Goal: Task Accomplishment & Management: Manage account settings

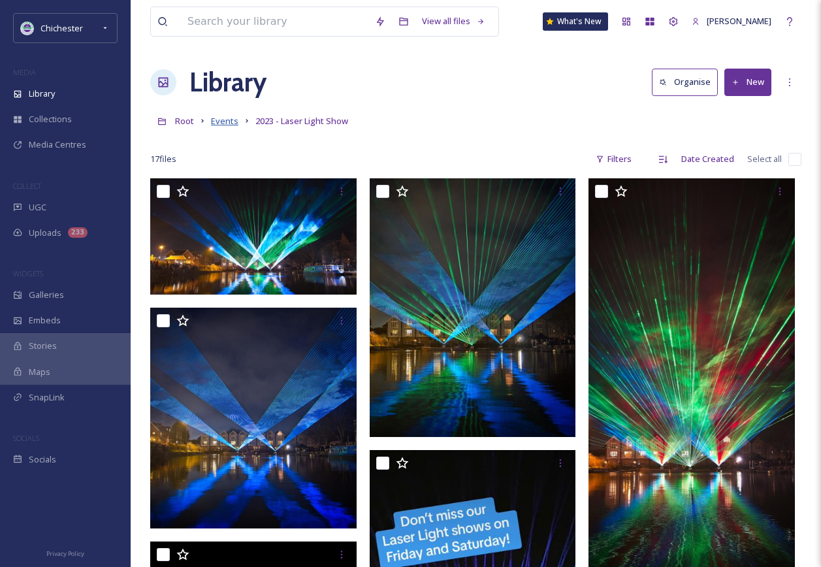
click at [223, 120] on span "Events" at bounding box center [224, 121] width 27 height 12
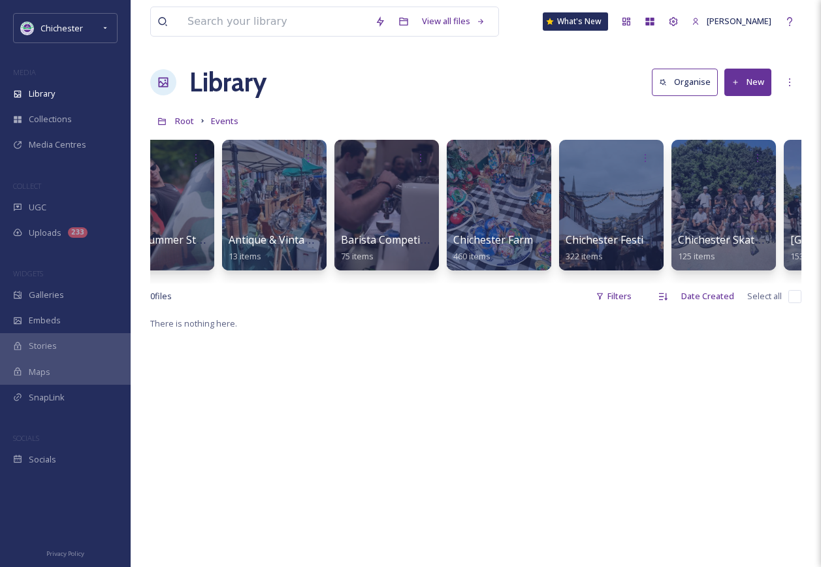
scroll to position [0, 187]
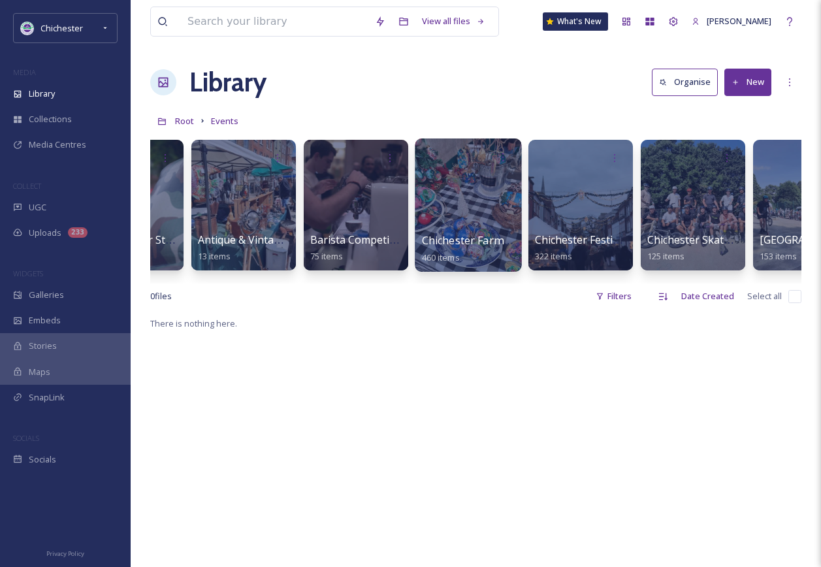
click at [471, 221] on div at bounding box center [468, 204] width 106 height 133
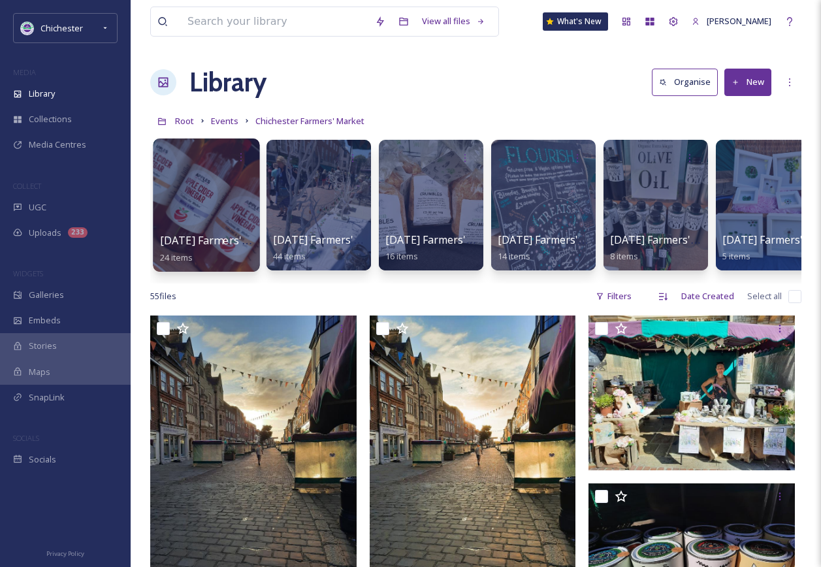
click at [205, 192] on div at bounding box center [206, 204] width 106 height 133
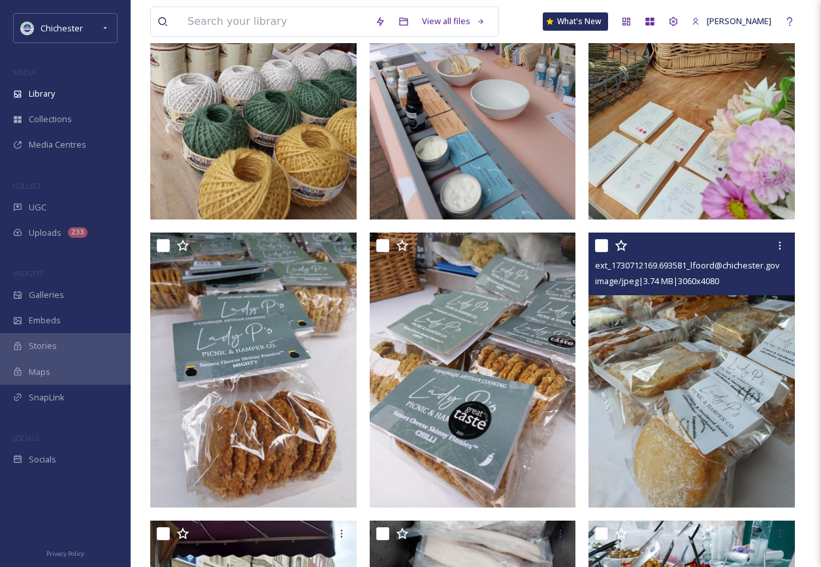
scroll to position [719, 0]
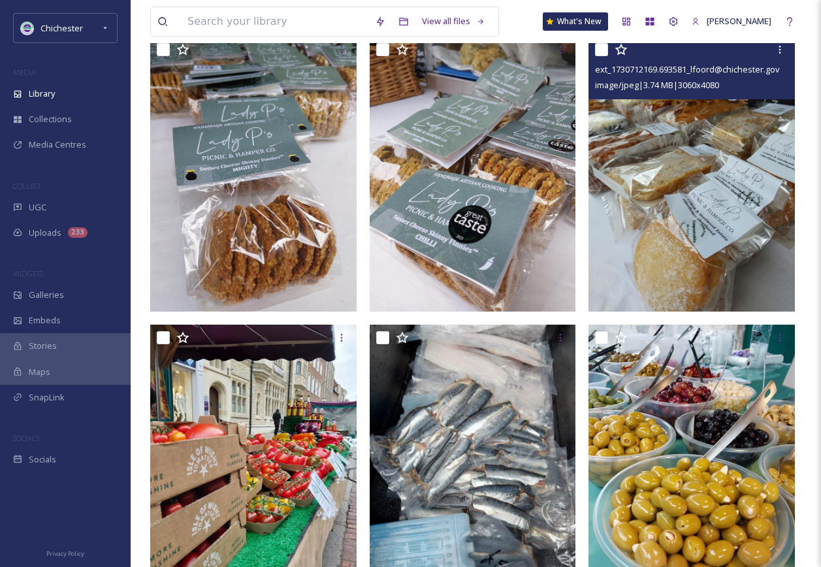
click at [706, 195] on img at bounding box center [692, 174] width 206 height 275
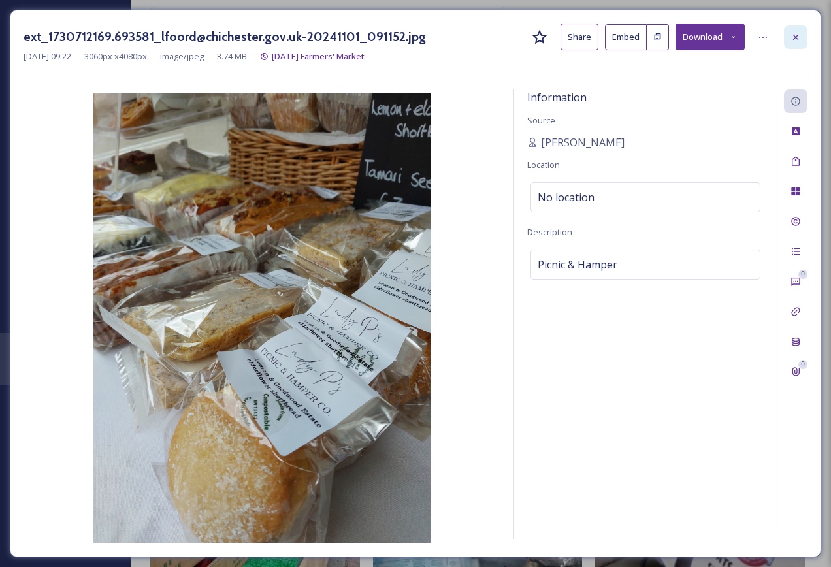
click at [785, 37] on div at bounding box center [796, 37] width 24 height 24
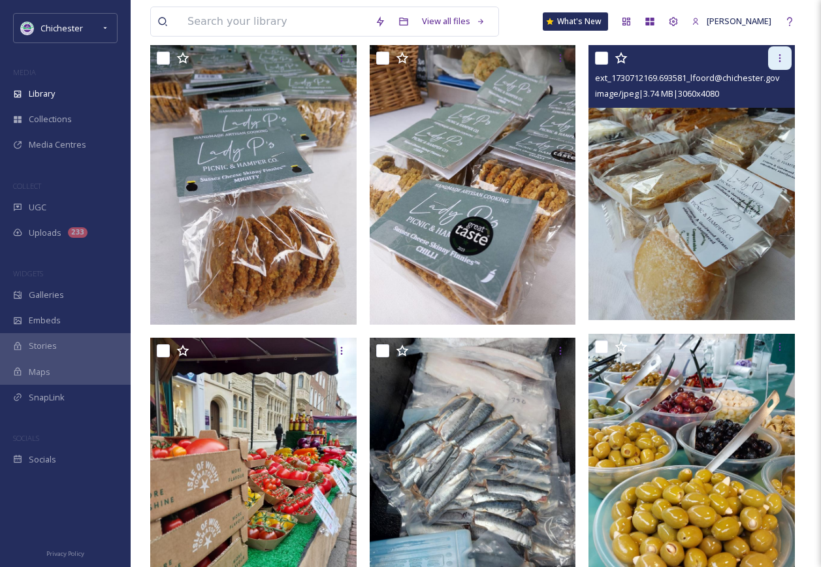
click at [780, 62] on icon at bounding box center [780, 58] width 2 height 8
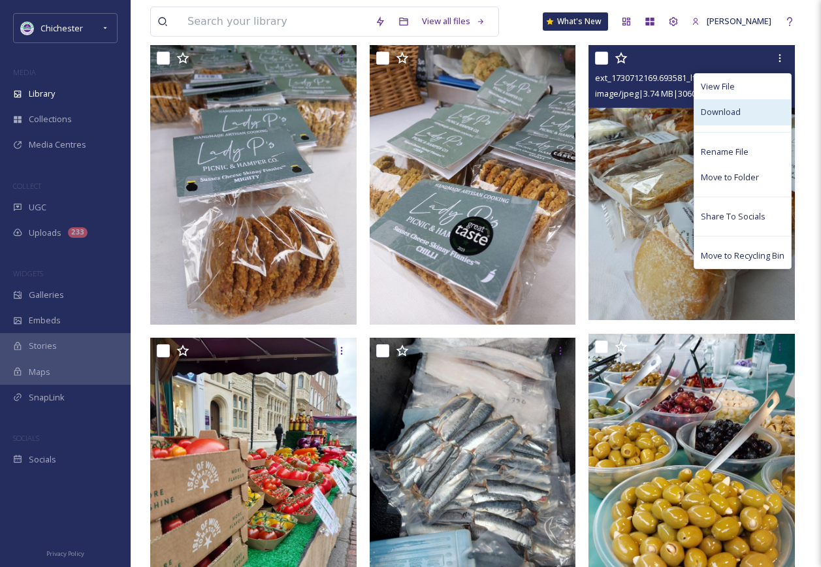
click at [745, 114] on div "Download" at bounding box center [742, 111] width 97 height 25
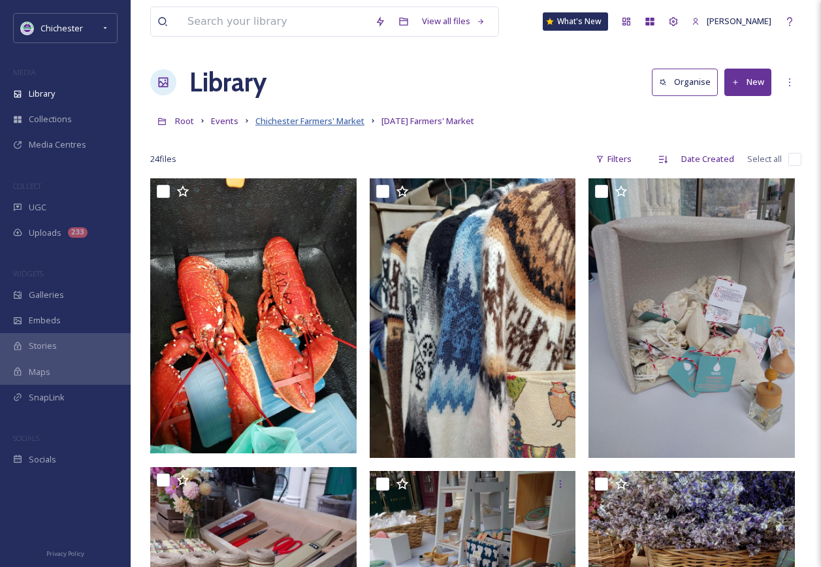
click at [347, 125] on span "Chichester Farmers' Market" at bounding box center [309, 121] width 109 height 12
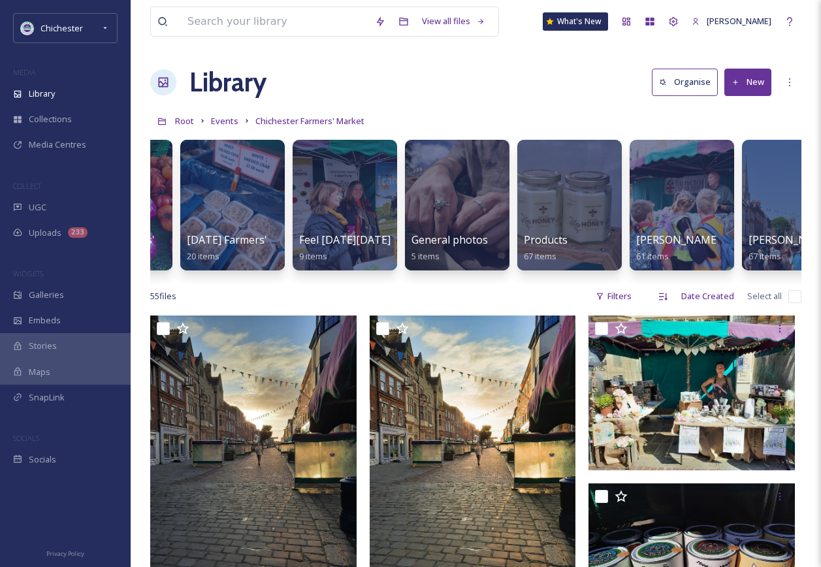
scroll to position [0, 1147]
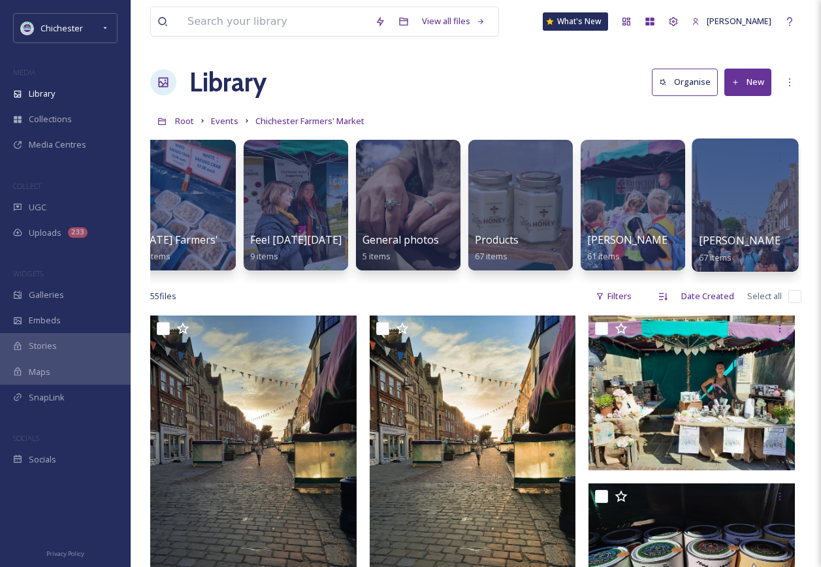
click at [757, 188] on div at bounding box center [745, 204] width 106 height 133
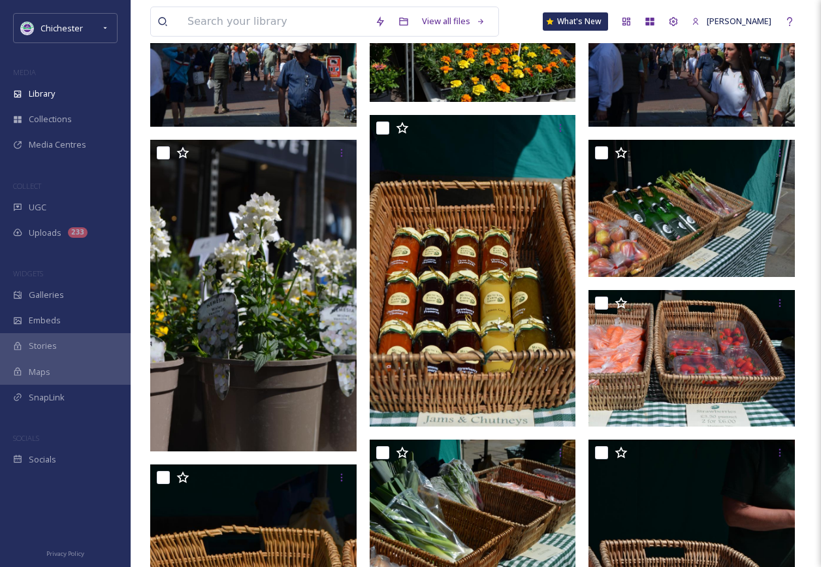
scroll to position [653, 0]
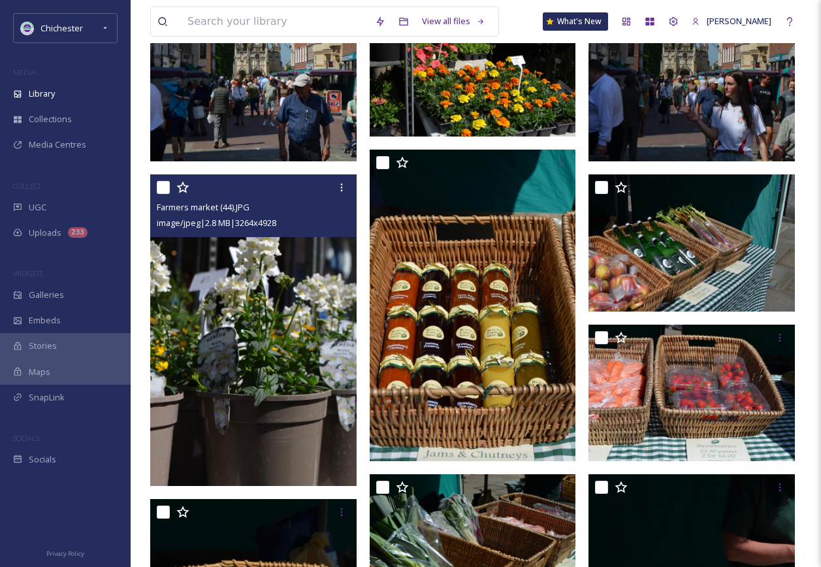
click at [263, 360] on img at bounding box center [253, 330] width 206 height 312
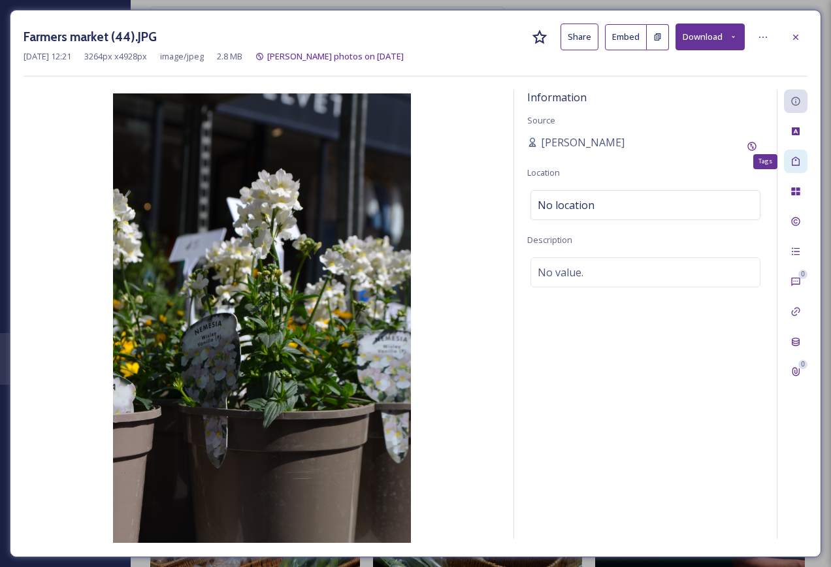
click at [800, 158] on icon at bounding box center [795, 161] width 10 height 10
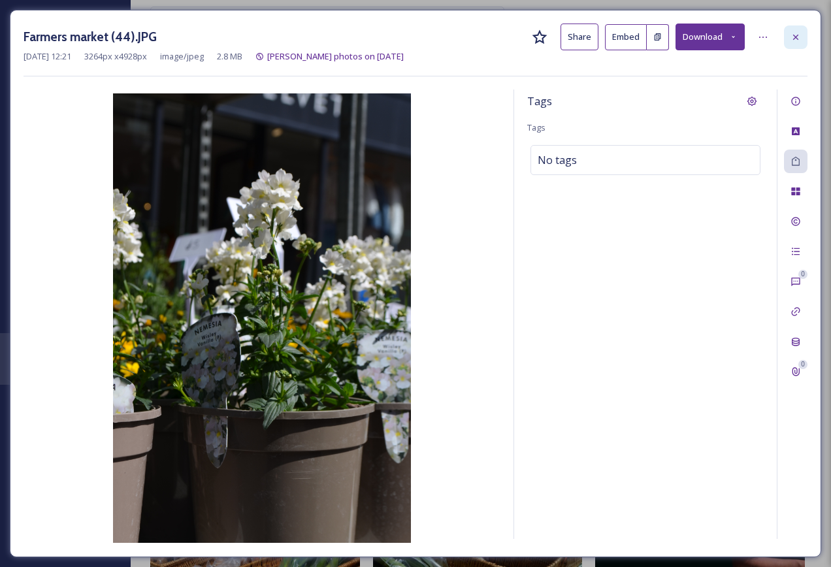
click at [790, 37] on icon at bounding box center [795, 37] width 10 height 10
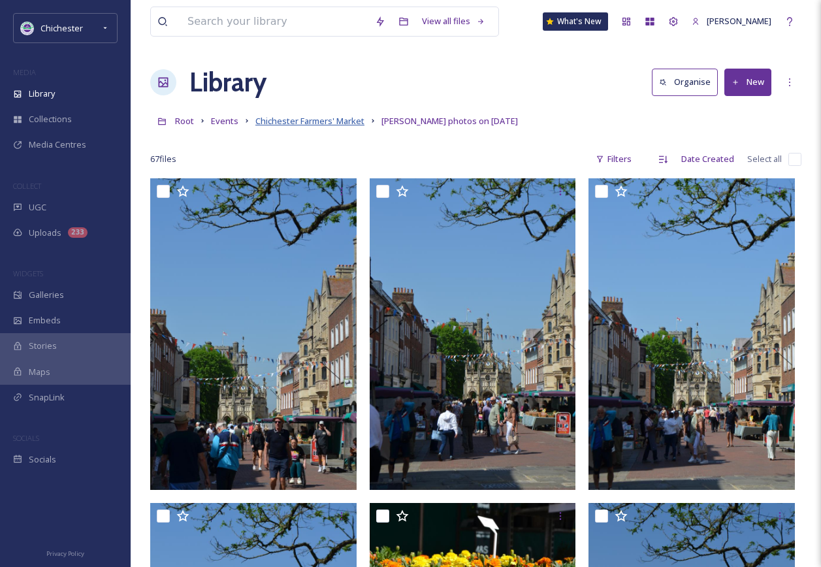
click at [314, 117] on span "Chichester Farmers' Market" at bounding box center [309, 121] width 109 height 12
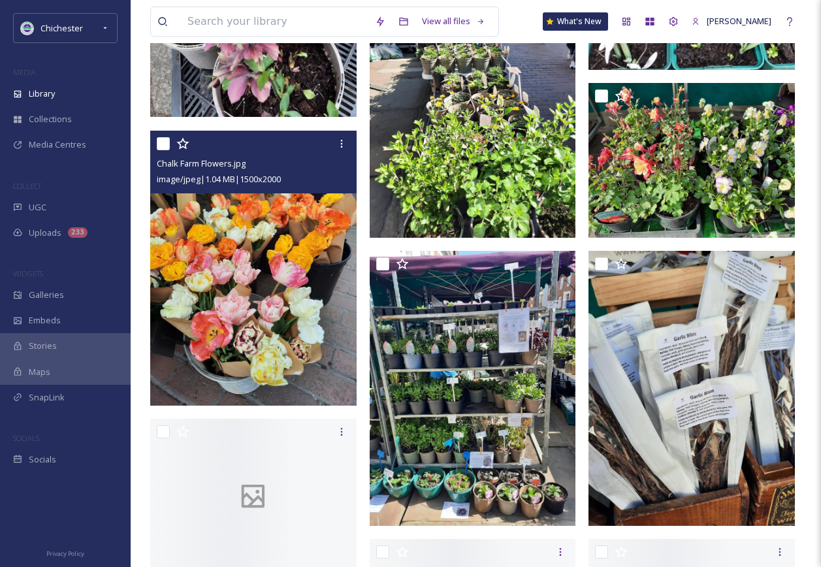
scroll to position [2025, 0]
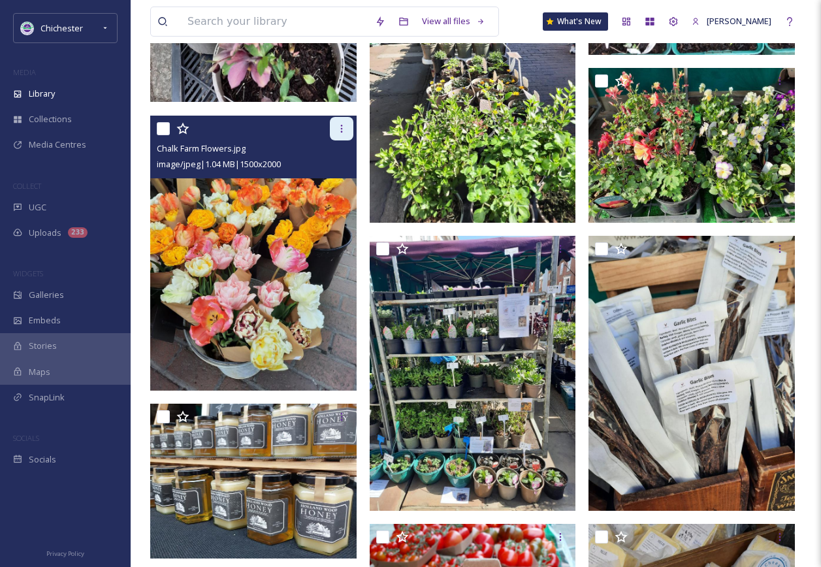
click at [338, 134] on icon at bounding box center [341, 128] width 10 height 10
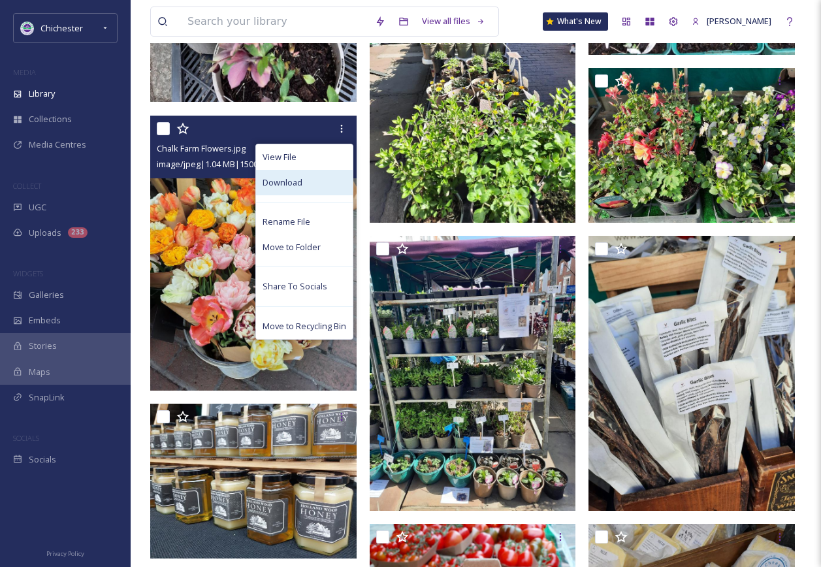
click at [319, 195] on div "Download" at bounding box center [304, 182] width 97 height 25
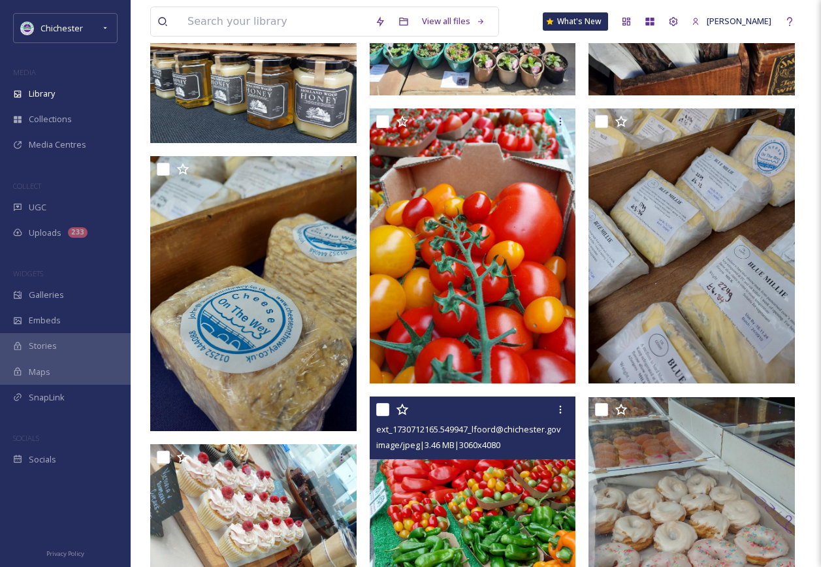
scroll to position [2417, 0]
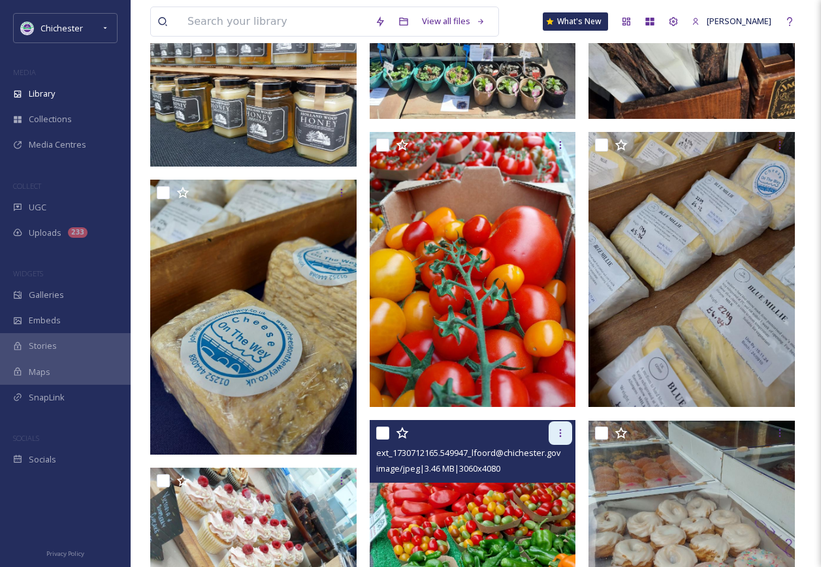
click at [555, 445] on div at bounding box center [561, 433] width 24 height 24
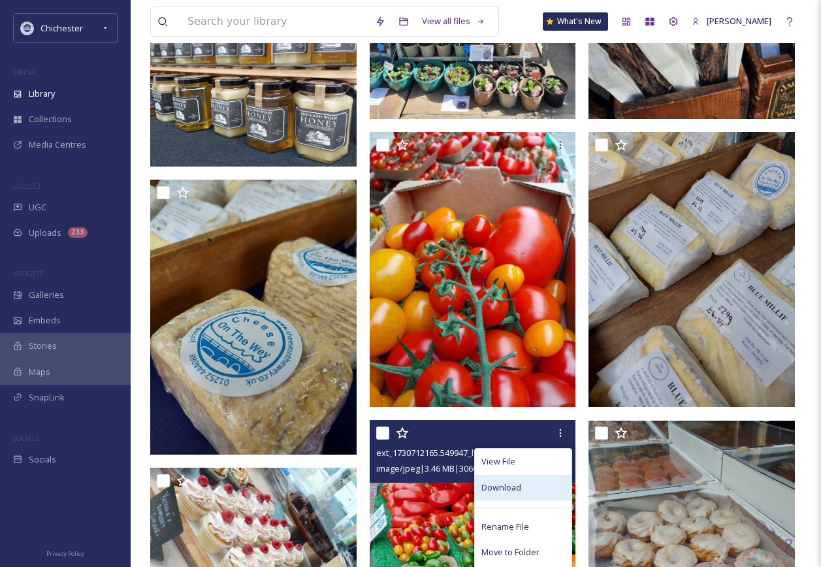
click at [535, 500] on div "Download" at bounding box center [523, 487] width 97 height 25
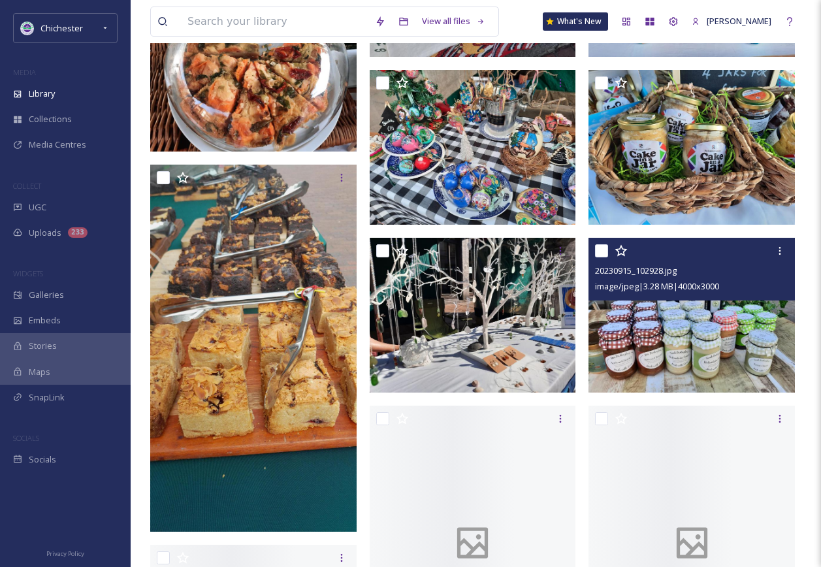
scroll to position [4116, 0]
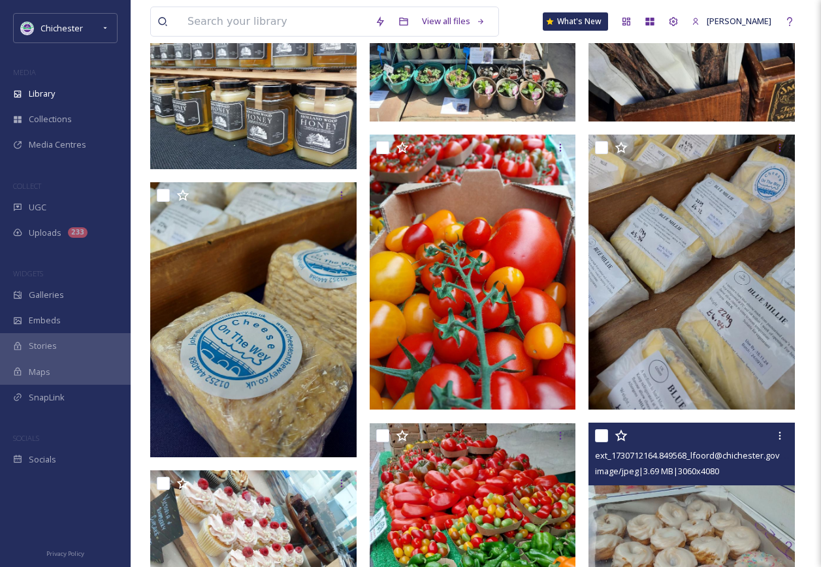
scroll to position [2405, 0]
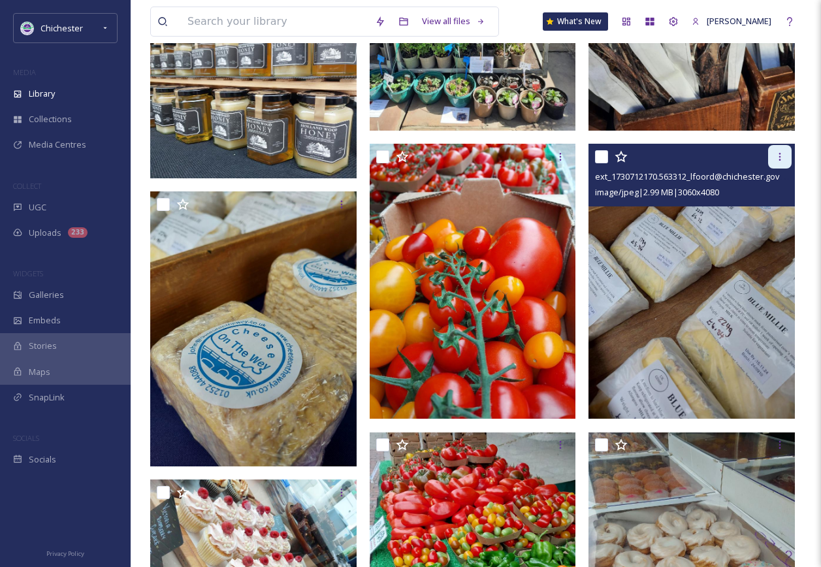
click at [788, 167] on div at bounding box center [780, 157] width 24 height 24
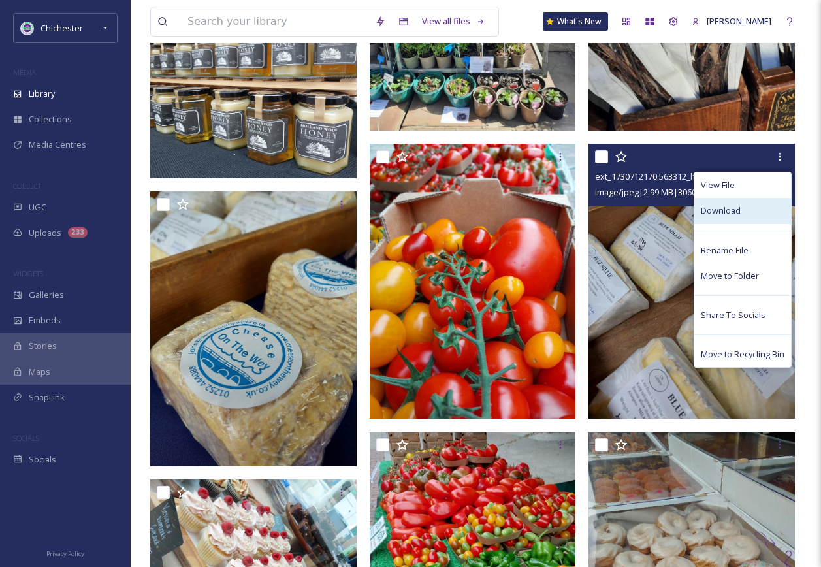
click at [761, 216] on div "Download" at bounding box center [742, 210] width 97 height 25
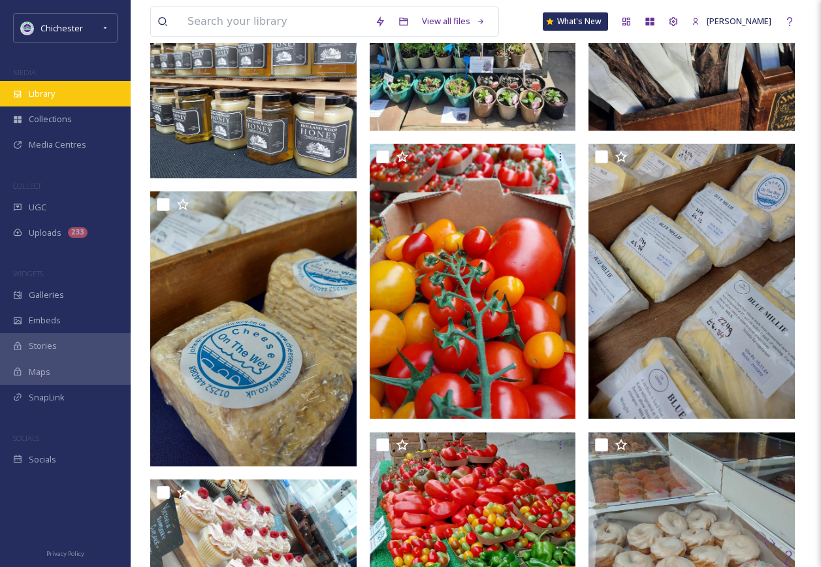
click at [16, 91] on icon at bounding box center [17, 94] width 9 height 9
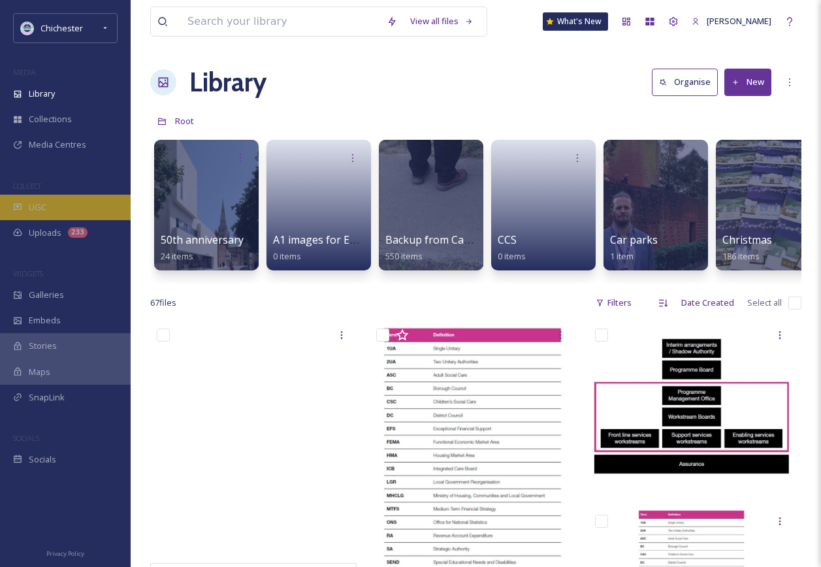
click at [68, 201] on div "UGC" at bounding box center [65, 207] width 131 height 25
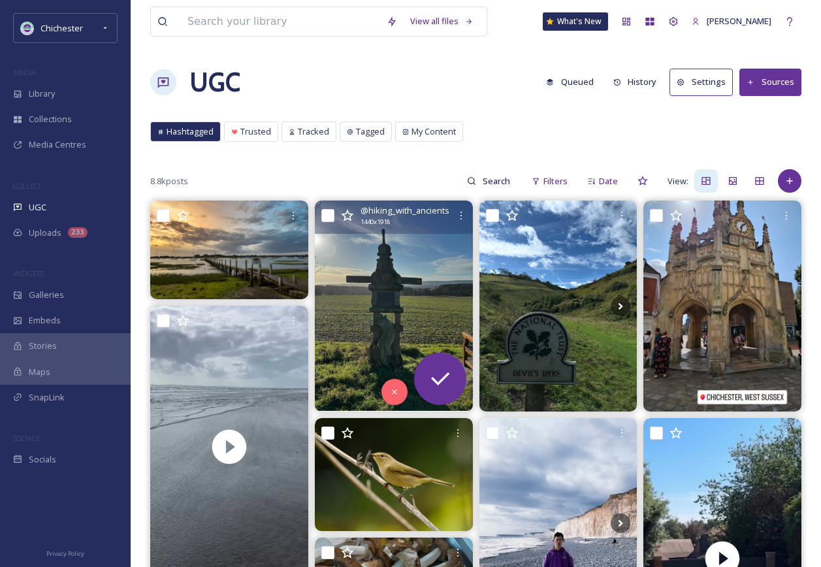
click at [406, 318] on img at bounding box center [394, 306] width 158 height 210
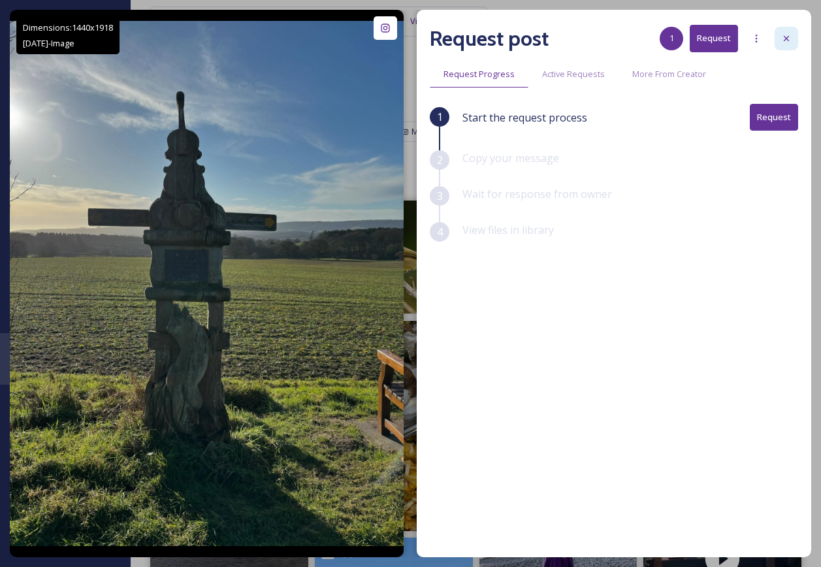
click at [786, 38] on icon at bounding box center [786, 38] width 5 height 5
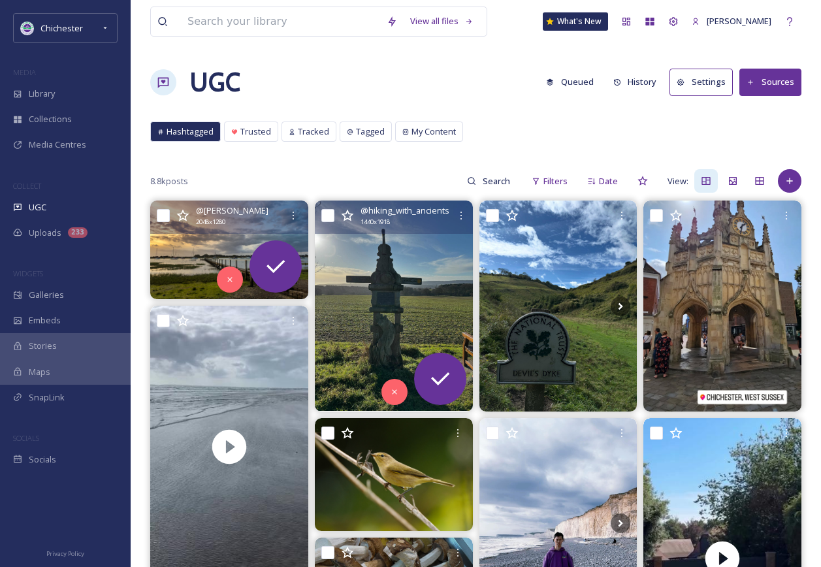
click at [171, 251] on icon at bounding box center [167, 250] width 20 height 20
click at [189, 257] on img at bounding box center [229, 250] width 158 height 99
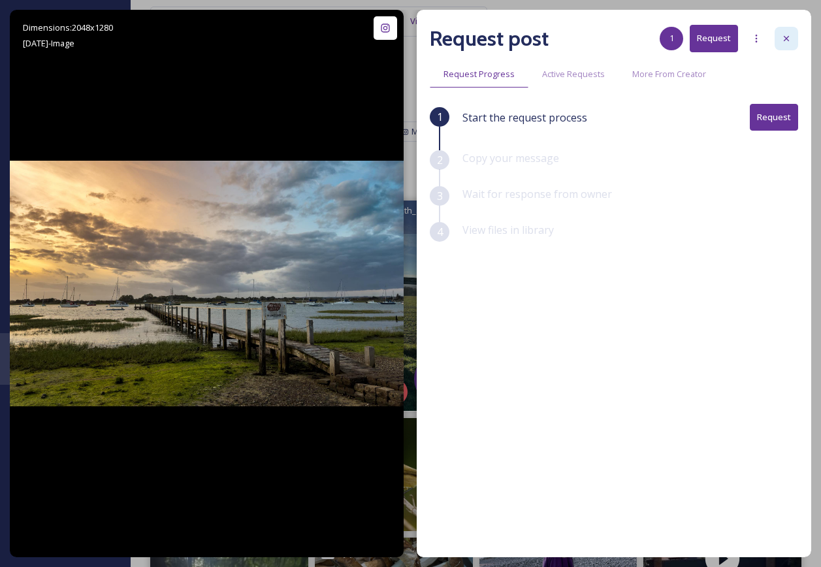
click at [789, 31] on div at bounding box center [787, 39] width 24 height 24
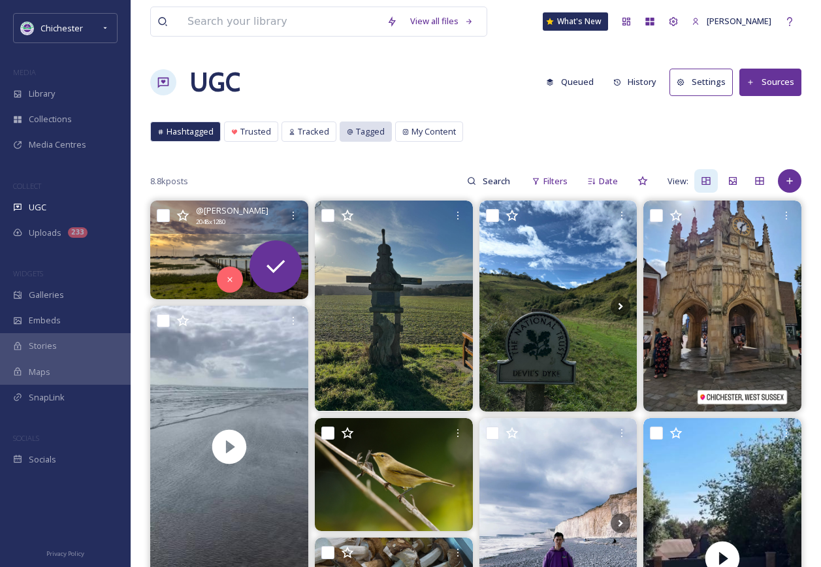
click at [347, 136] on div "Tagged" at bounding box center [365, 131] width 51 height 19
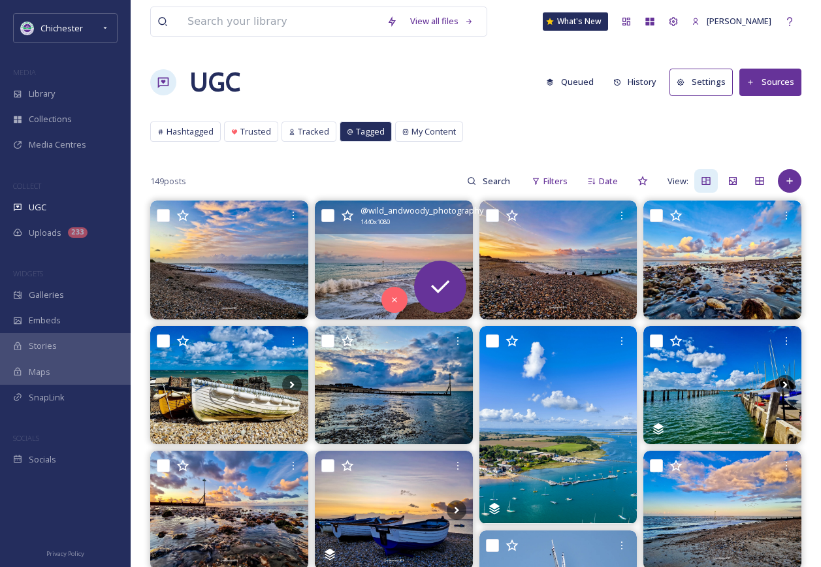
click at [373, 250] on img at bounding box center [394, 260] width 158 height 118
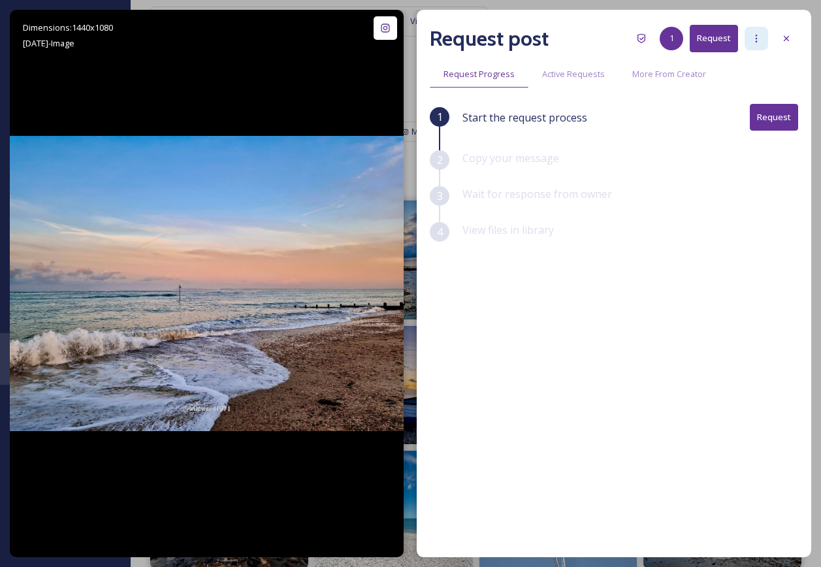
click at [762, 42] on div at bounding box center [757, 39] width 24 height 24
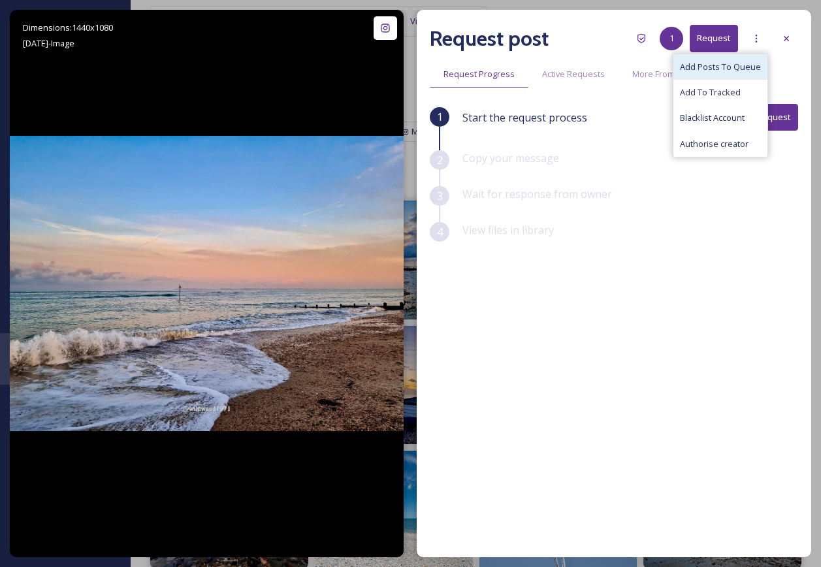
click at [742, 71] on span "Add Posts To Queue" at bounding box center [720, 67] width 81 height 12
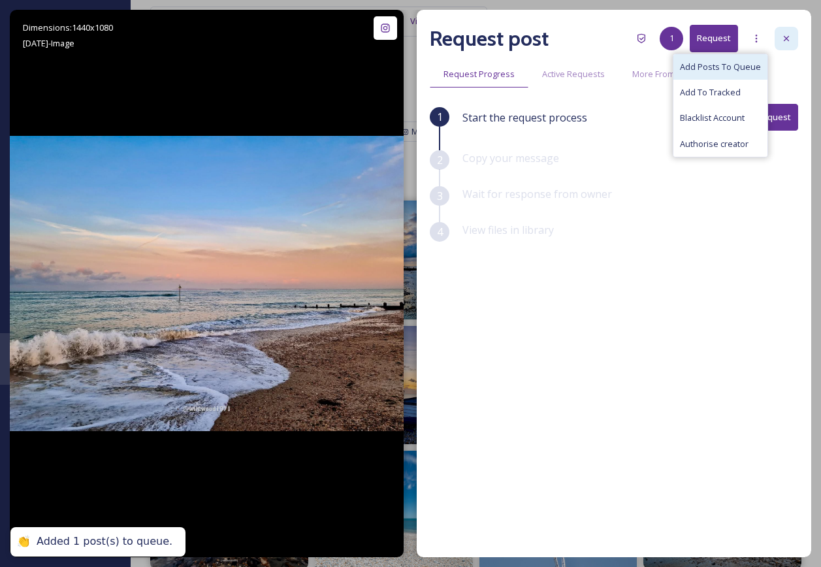
click at [792, 36] on div at bounding box center [787, 39] width 24 height 24
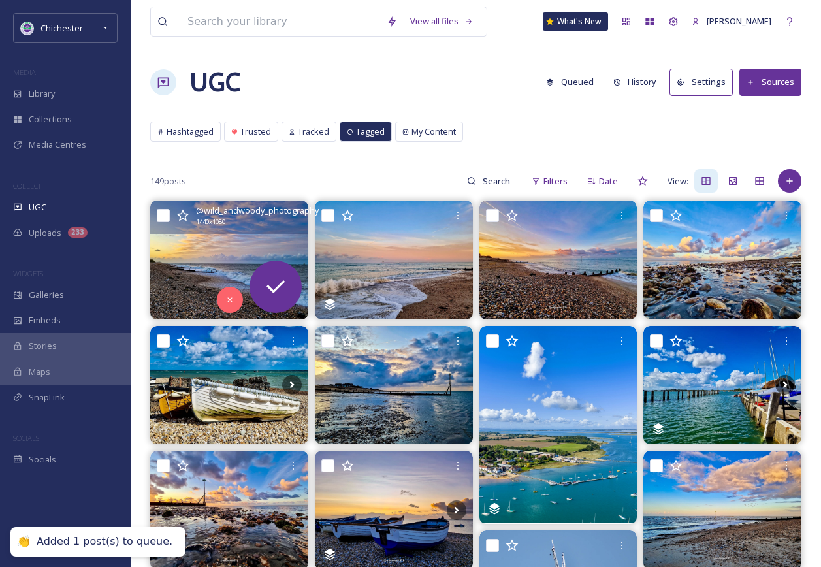
click at [189, 262] on img at bounding box center [229, 260] width 158 height 118
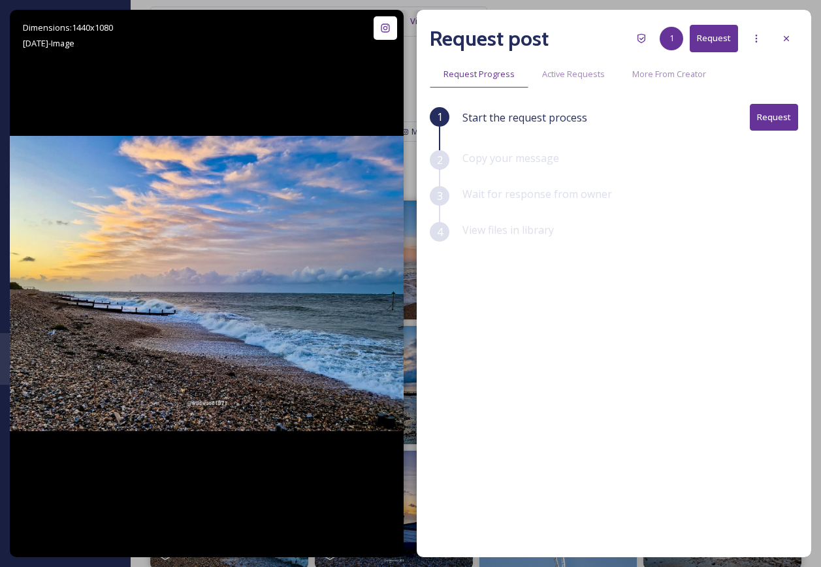
click at [737, 43] on button "Request" at bounding box center [714, 38] width 48 height 27
click at [755, 44] on div at bounding box center [757, 39] width 24 height 24
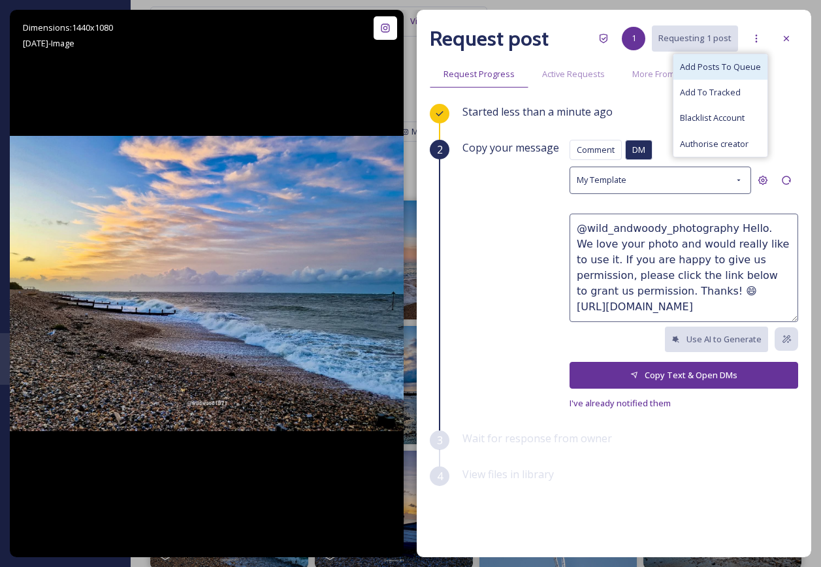
click at [750, 65] on span "Add Posts To Queue" at bounding box center [720, 67] width 81 height 12
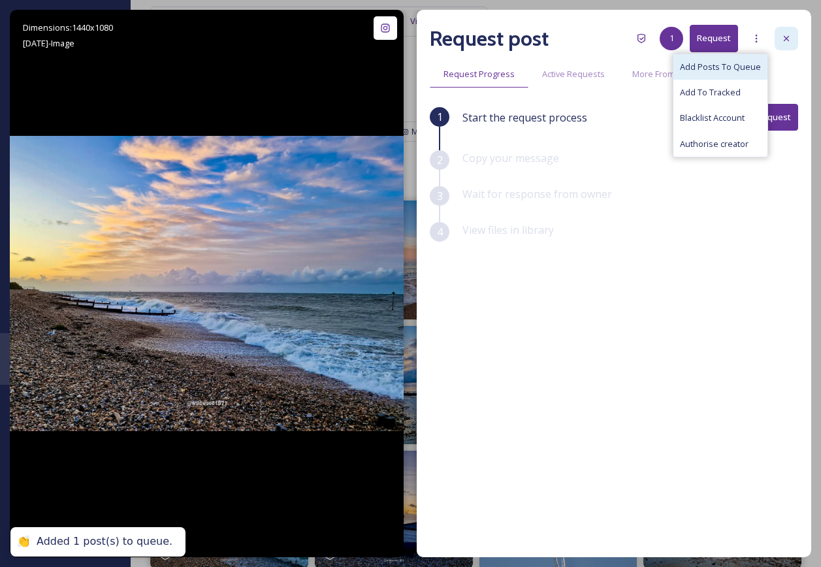
click at [787, 46] on div at bounding box center [787, 39] width 24 height 24
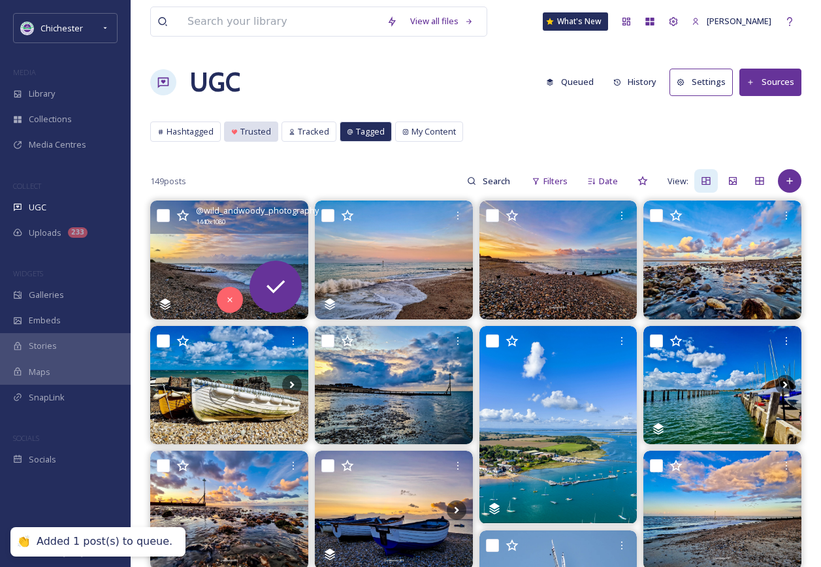
click at [266, 125] on span "Trusted" at bounding box center [255, 131] width 31 height 12
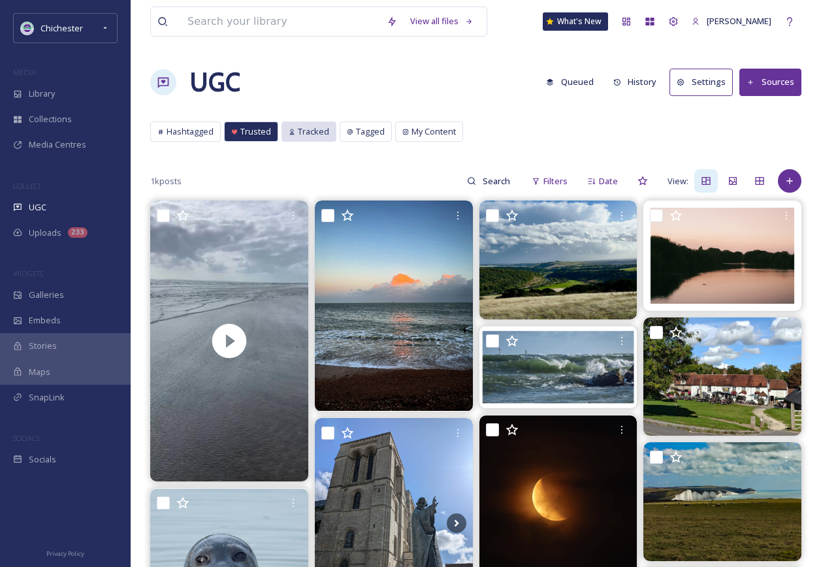
click at [310, 125] on div "Tracked" at bounding box center [309, 131] width 54 height 19
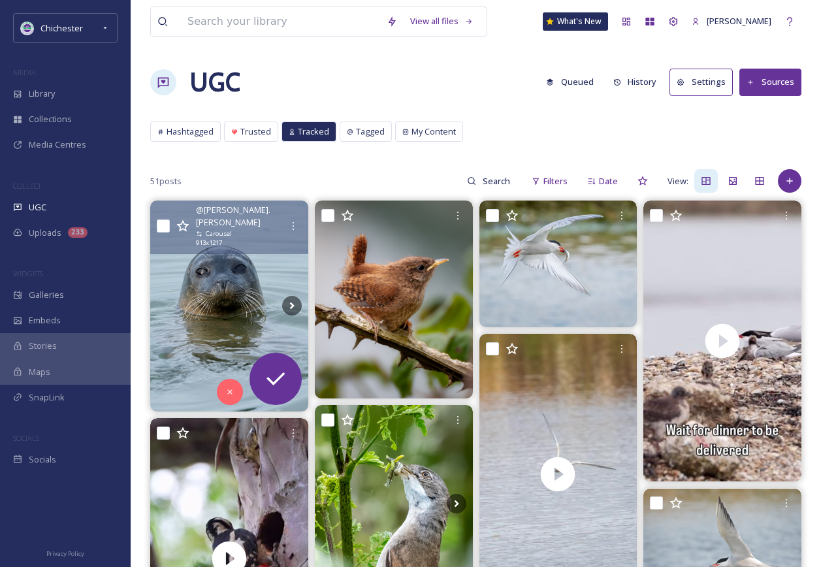
click at [269, 289] on img at bounding box center [229, 306] width 158 height 210
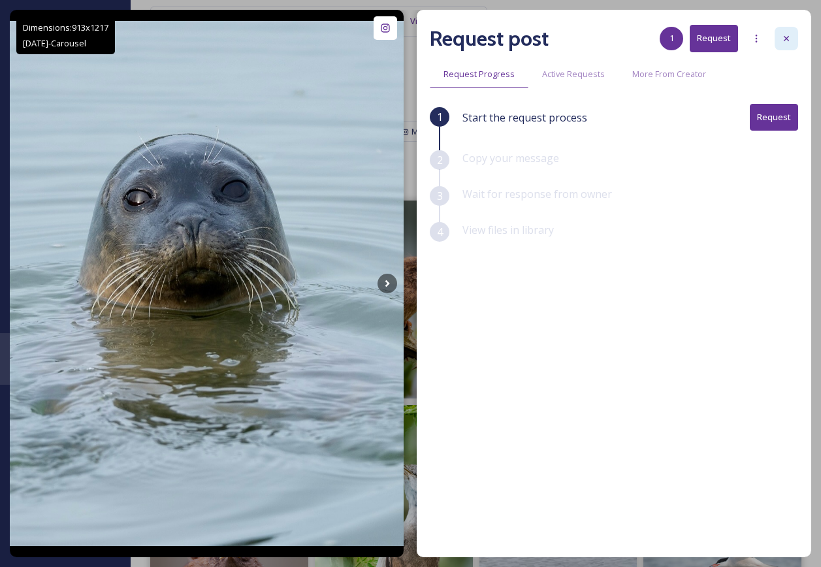
click at [790, 38] on icon at bounding box center [786, 38] width 10 height 10
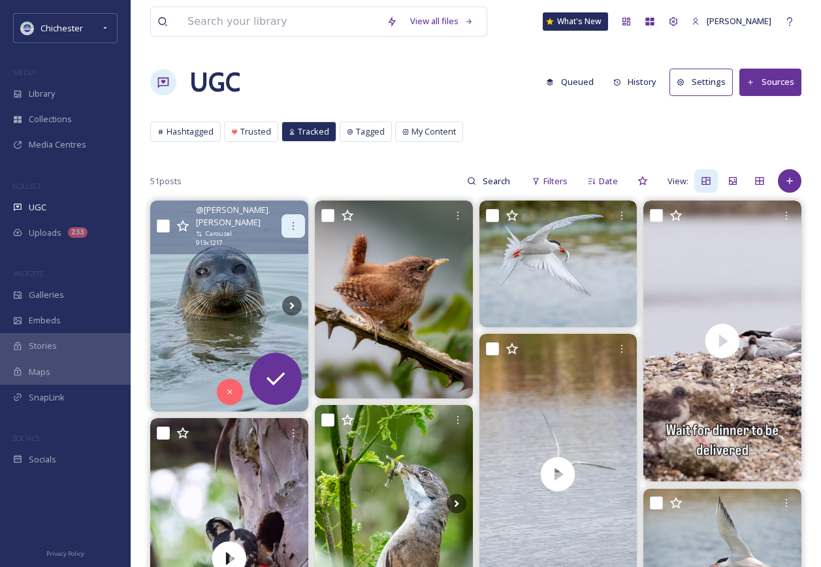
click at [295, 223] on icon at bounding box center [293, 226] width 10 height 10
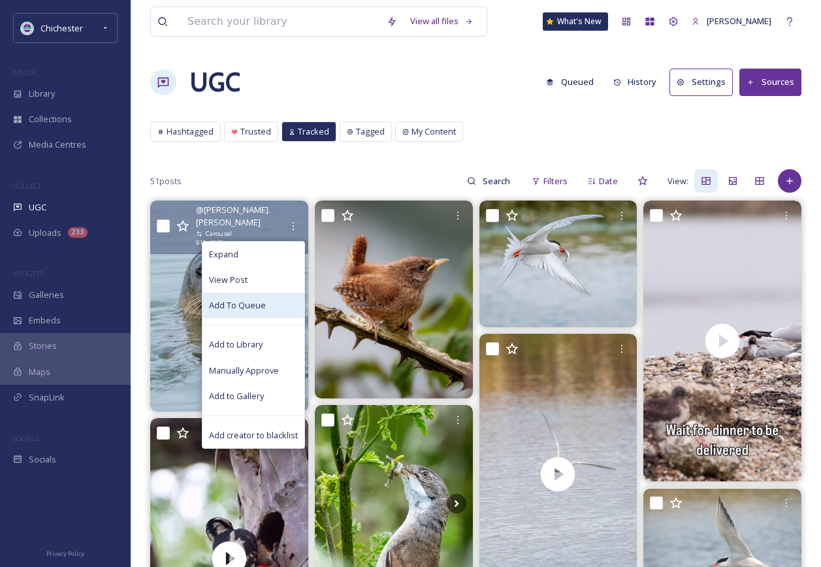
click at [257, 304] on span "Add To Queue" at bounding box center [237, 305] width 57 height 12
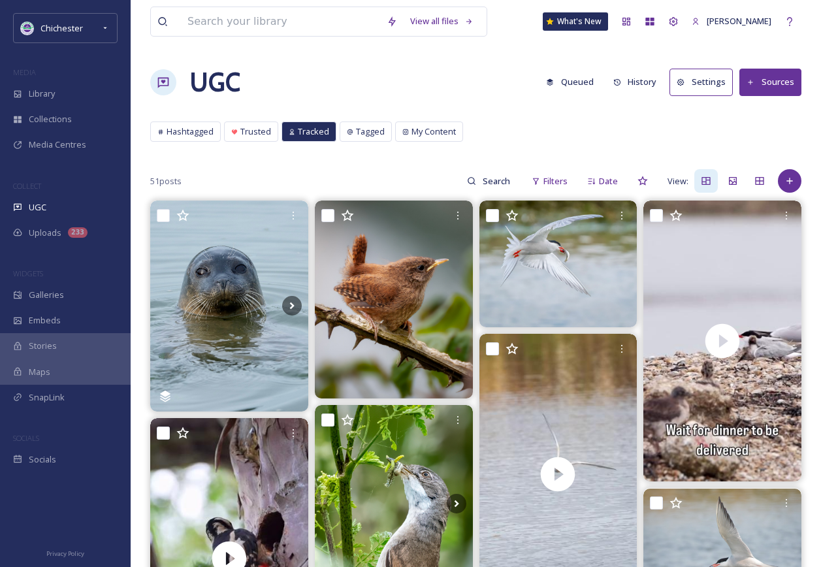
click at [637, 88] on button "History" at bounding box center [635, 81] width 57 height 25
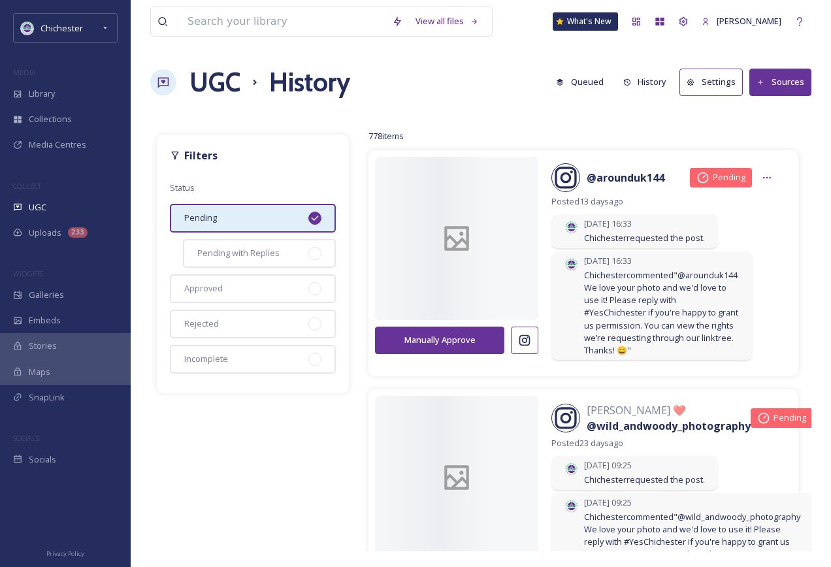
click at [598, 84] on button "Queued" at bounding box center [579, 81] width 61 height 25
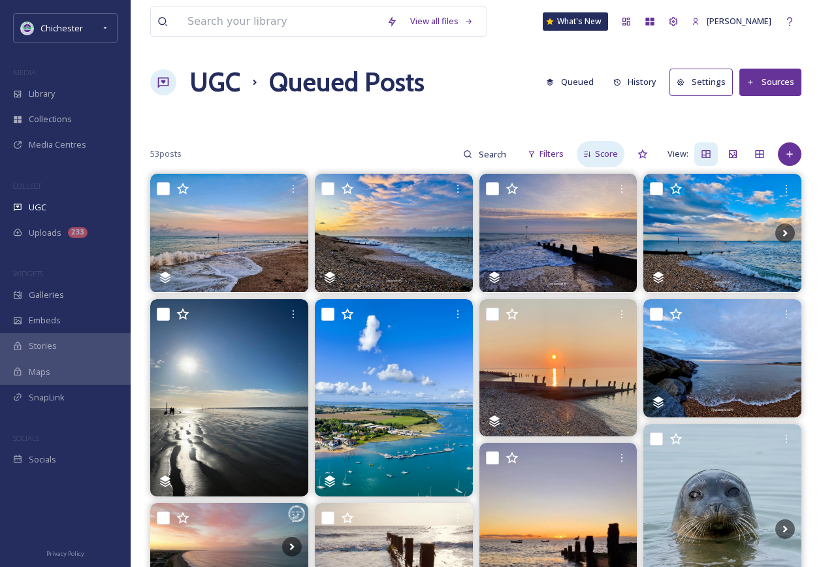
click at [610, 152] on span "Score" at bounding box center [606, 154] width 23 height 12
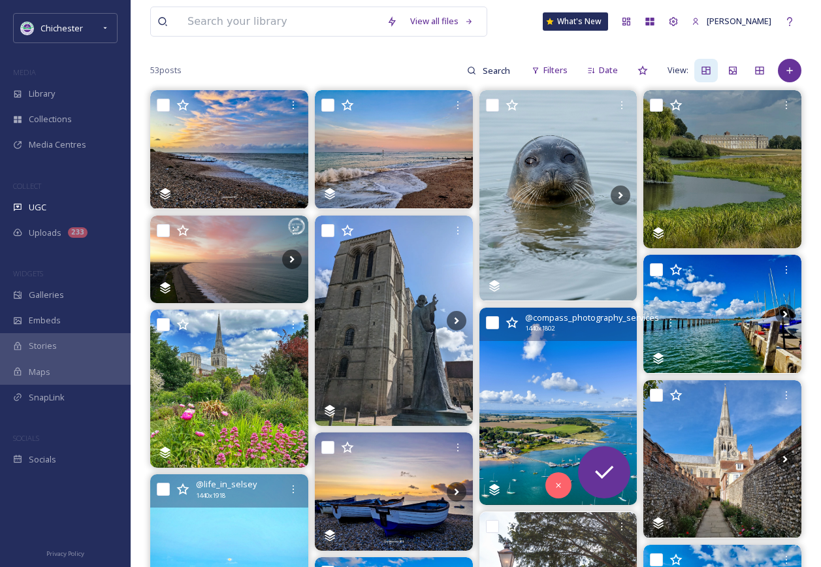
scroll to position [392, 0]
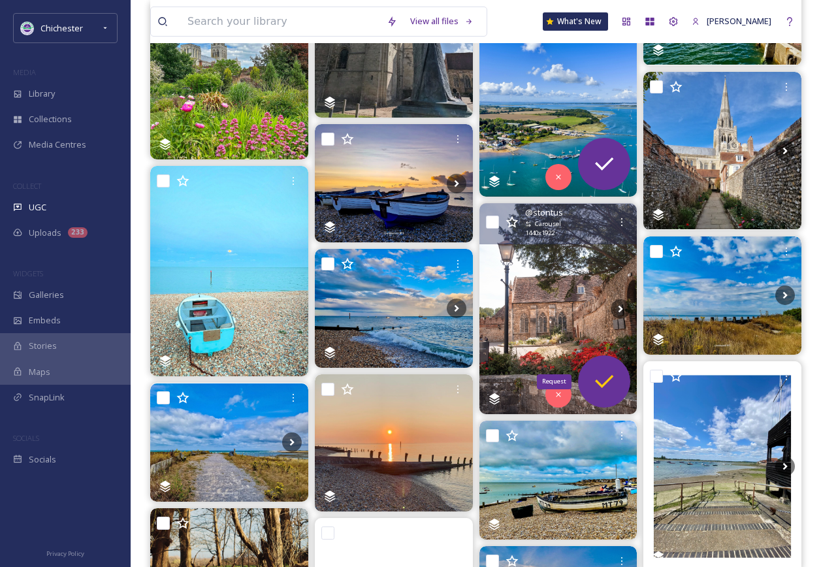
click at [613, 372] on icon at bounding box center [604, 381] width 26 height 26
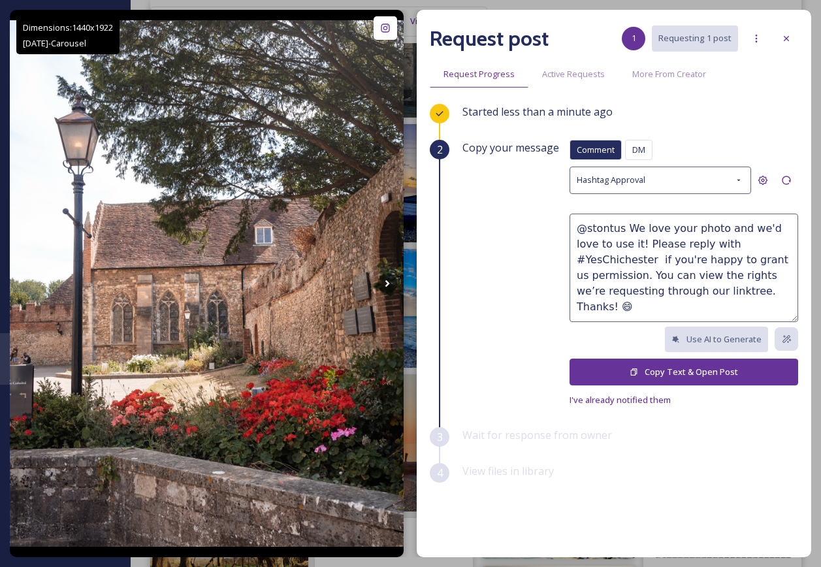
click at [657, 372] on button "Copy Text & Open Post" at bounding box center [684, 372] width 229 height 27
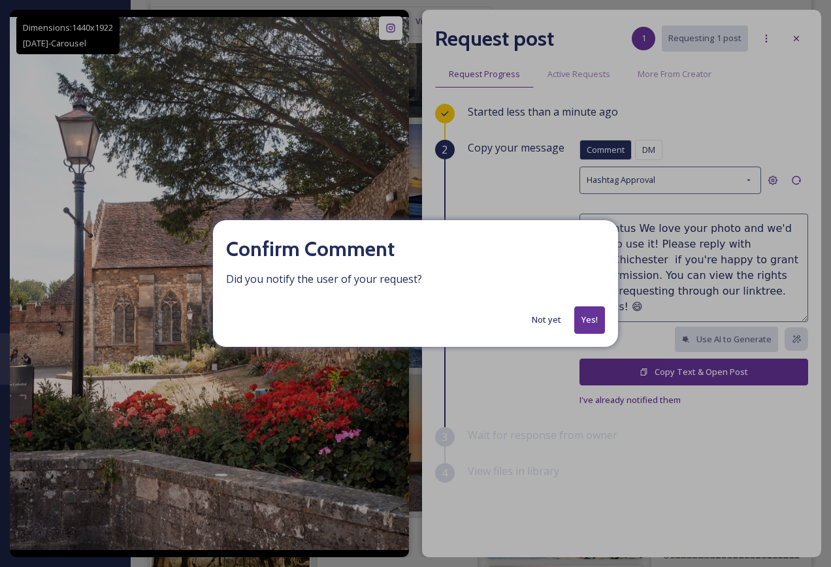
click at [595, 316] on button "Yes!" at bounding box center [589, 319] width 31 height 27
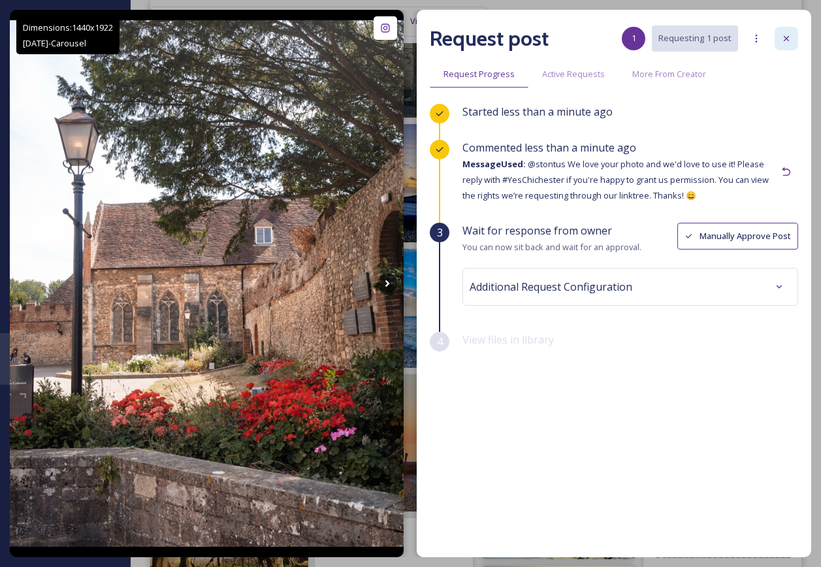
click at [794, 42] on div at bounding box center [787, 39] width 24 height 24
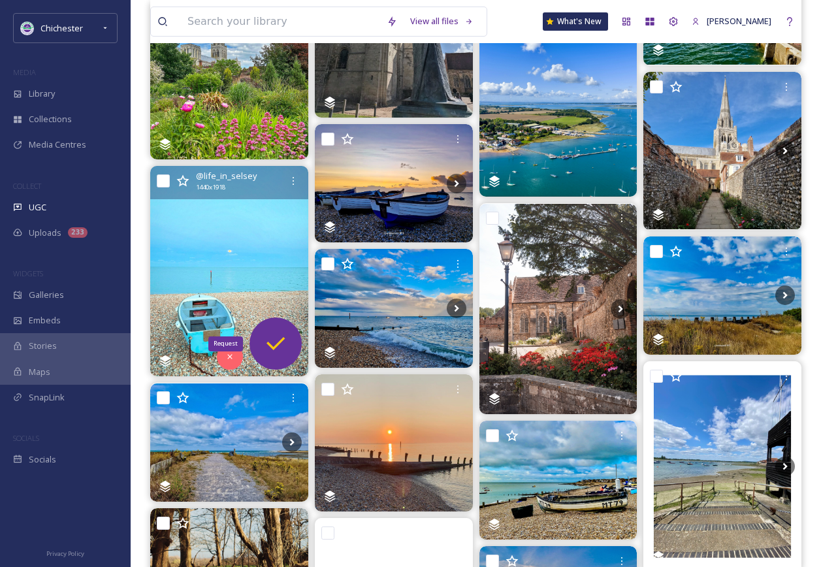
click at [260, 331] on div "Request" at bounding box center [276, 344] width 52 height 52
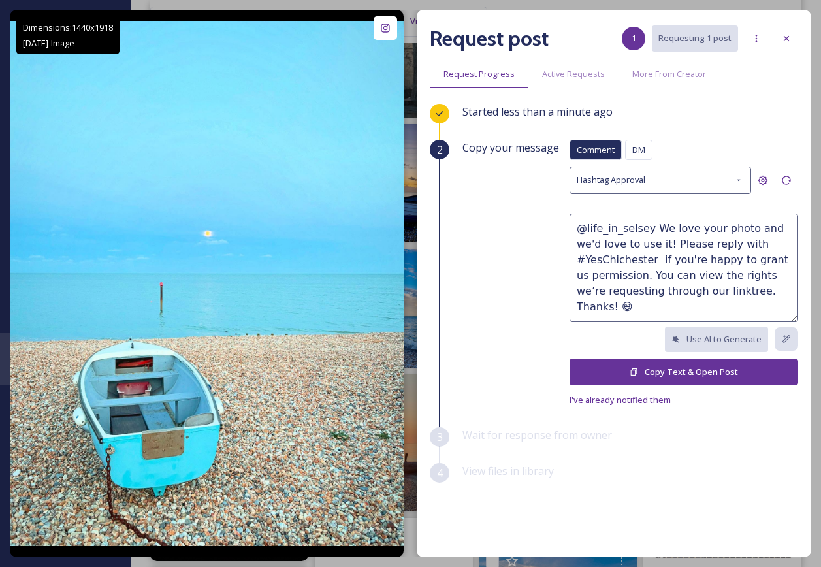
click at [640, 369] on button "Copy Text & Open Post" at bounding box center [684, 372] width 229 height 27
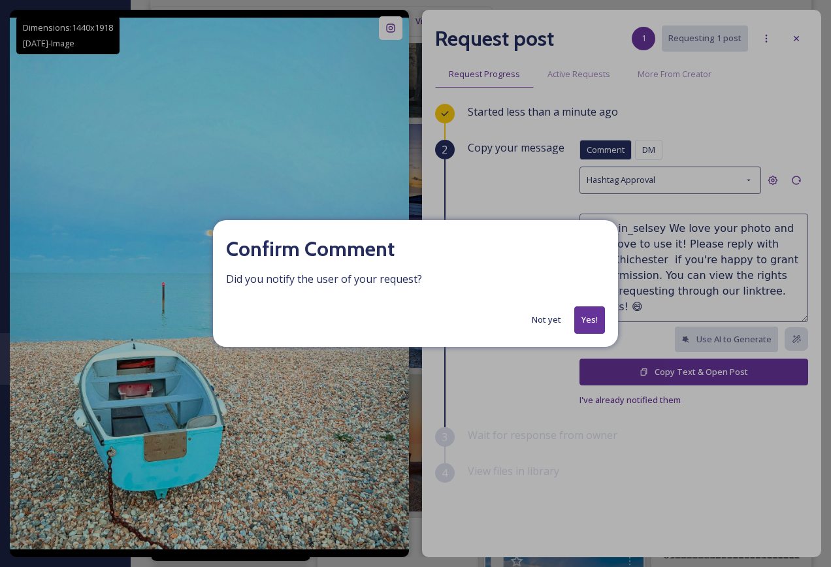
click at [591, 312] on button "Yes!" at bounding box center [589, 319] width 31 height 27
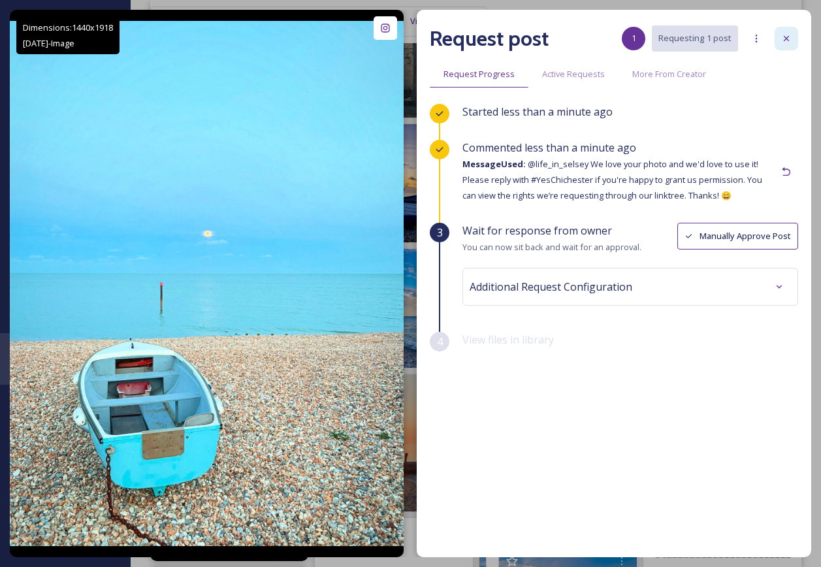
click at [779, 36] on div at bounding box center [787, 39] width 24 height 24
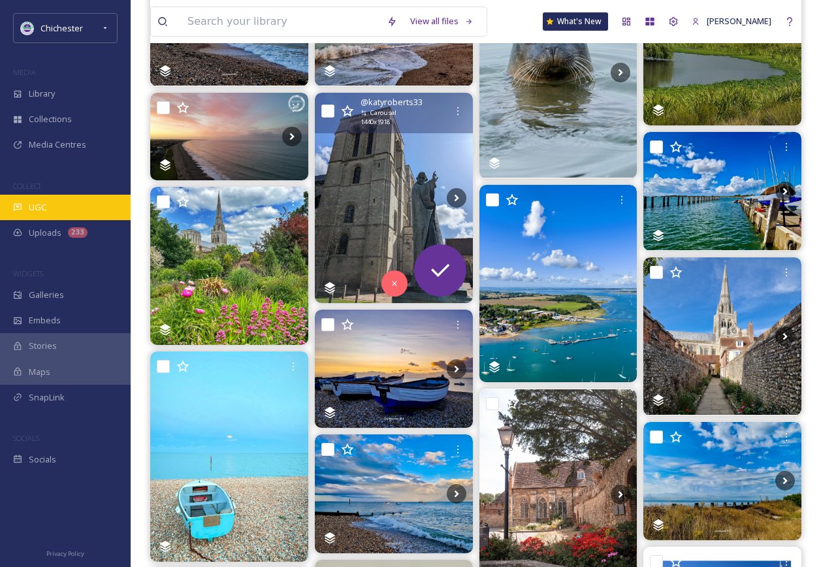
scroll to position [131, 0]
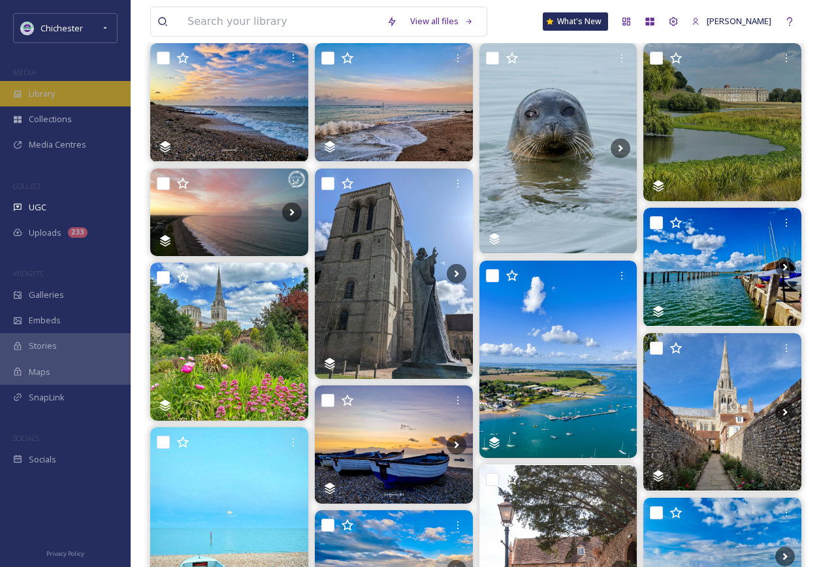
click at [93, 90] on div "Library" at bounding box center [65, 93] width 131 height 25
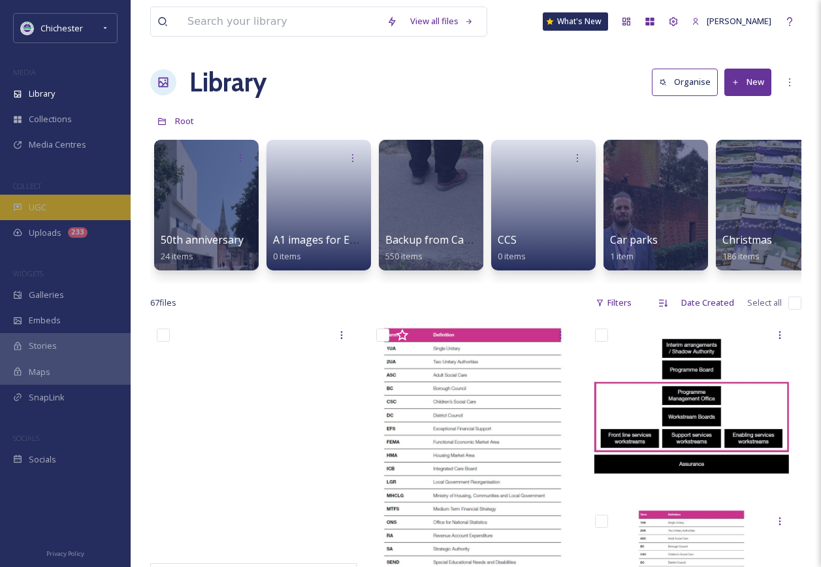
click at [65, 206] on div "UGC" at bounding box center [65, 207] width 131 height 25
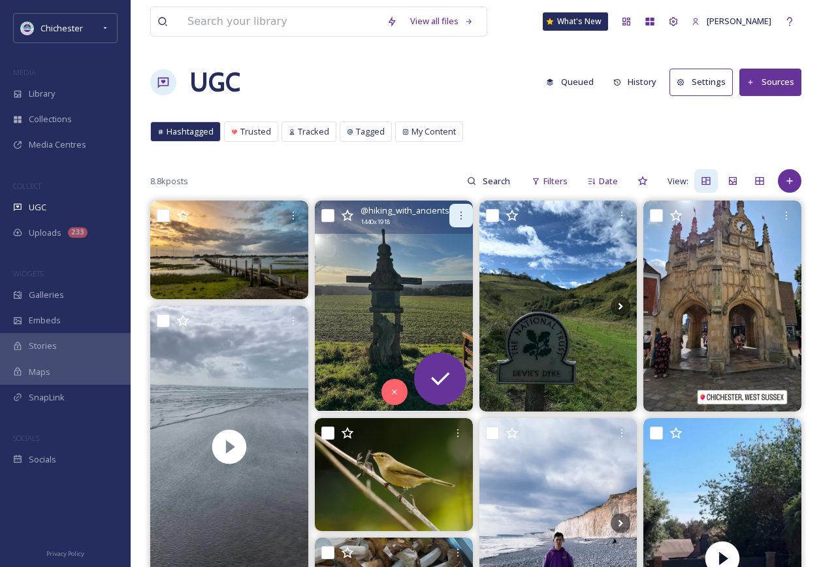
click at [461, 221] on div at bounding box center [461, 216] width 24 height 24
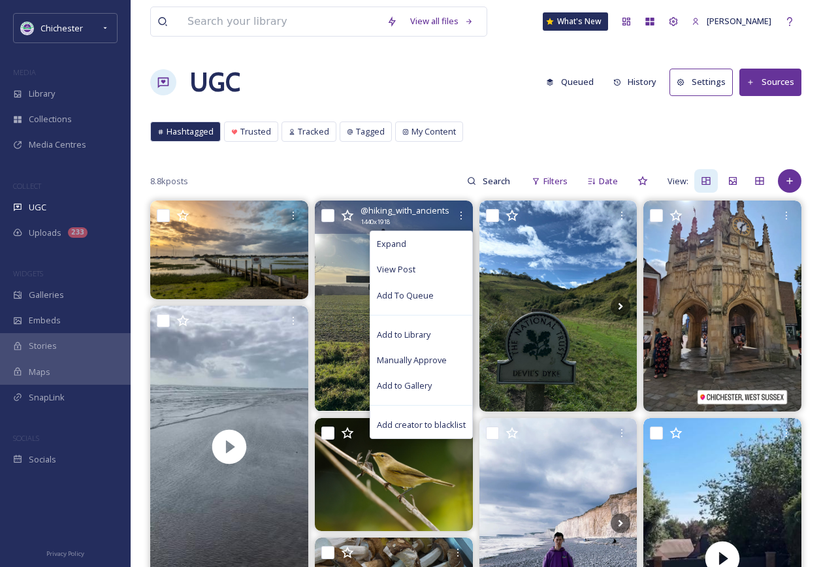
click at [340, 293] on img at bounding box center [394, 306] width 158 height 210
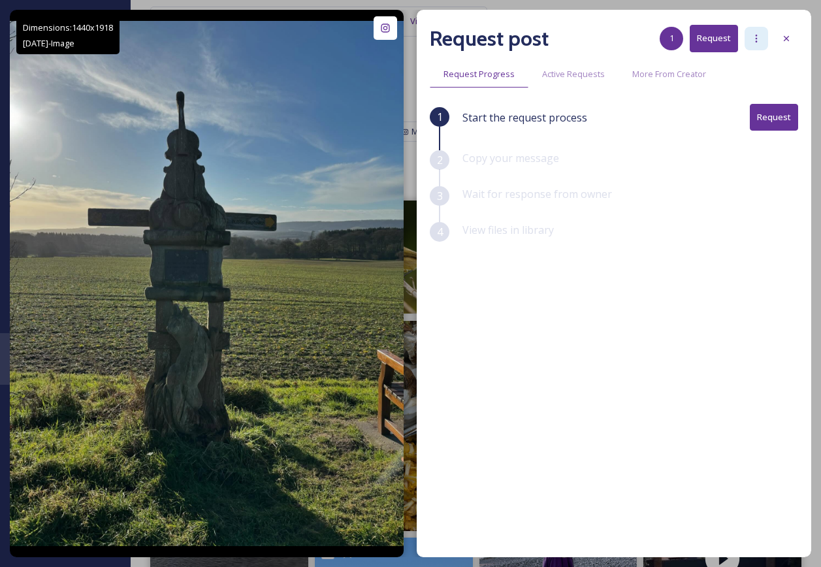
click at [762, 35] on div at bounding box center [757, 39] width 24 height 24
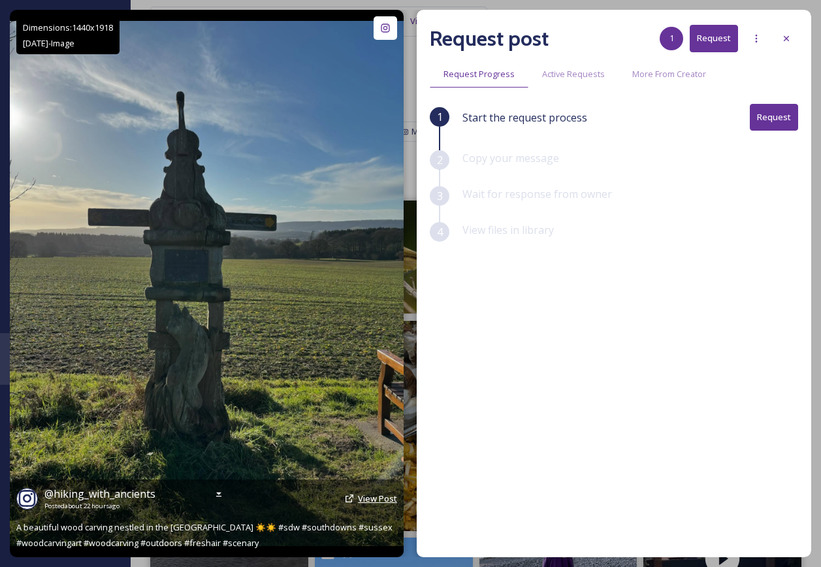
click at [367, 493] on span "View Post" at bounding box center [377, 499] width 39 height 12
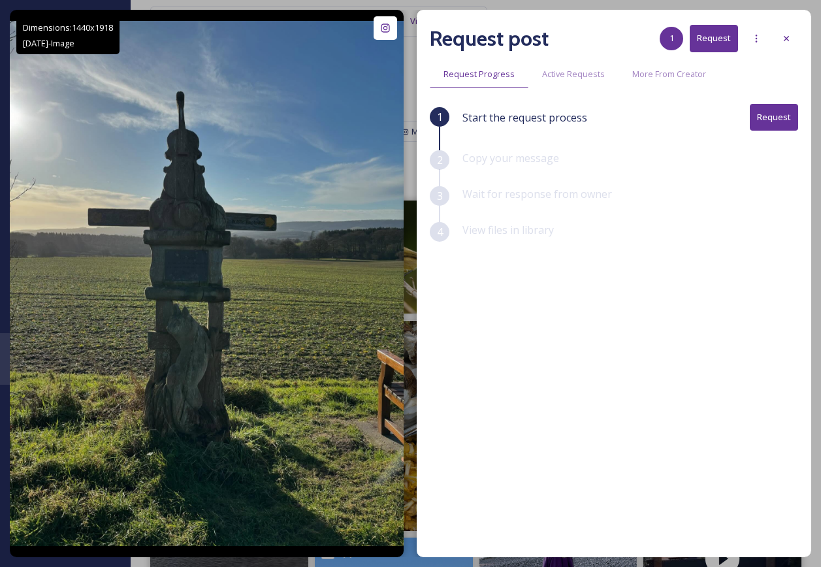
click at [783, 115] on button "Request" at bounding box center [774, 117] width 48 height 27
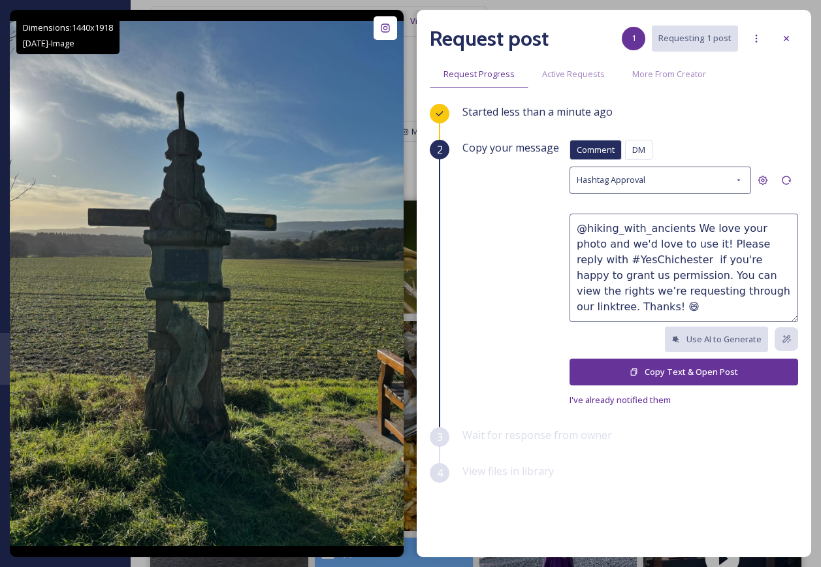
click at [677, 375] on button "Copy Text & Open Post" at bounding box center [684, 372] width 229 height 27
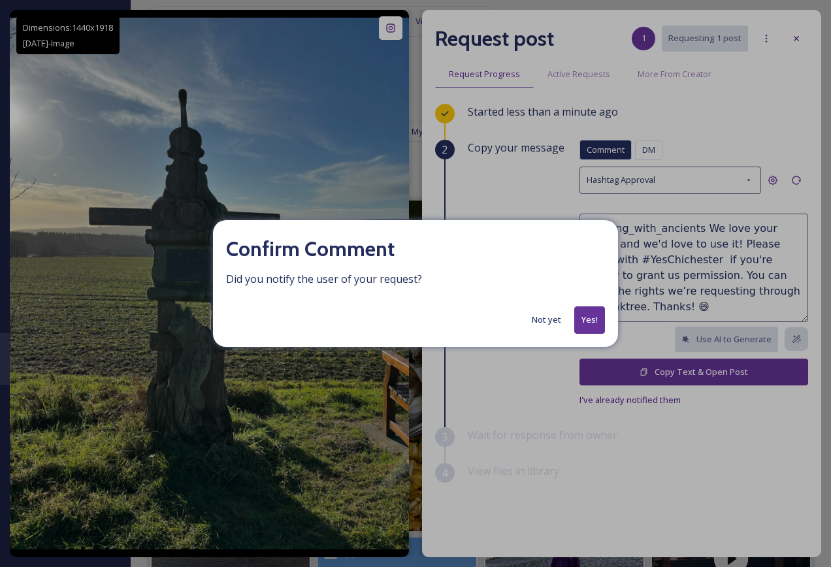
click at [602, 321] on button "Yes!" at bounding box center [589, 319] width 31 height 27
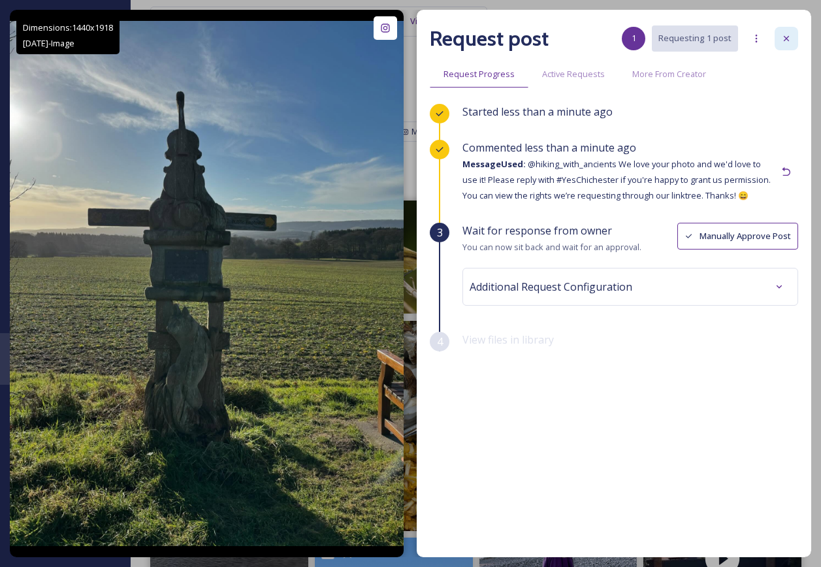
click at [792, 33] on div at bounding box center [787, 39] width 24 height 24
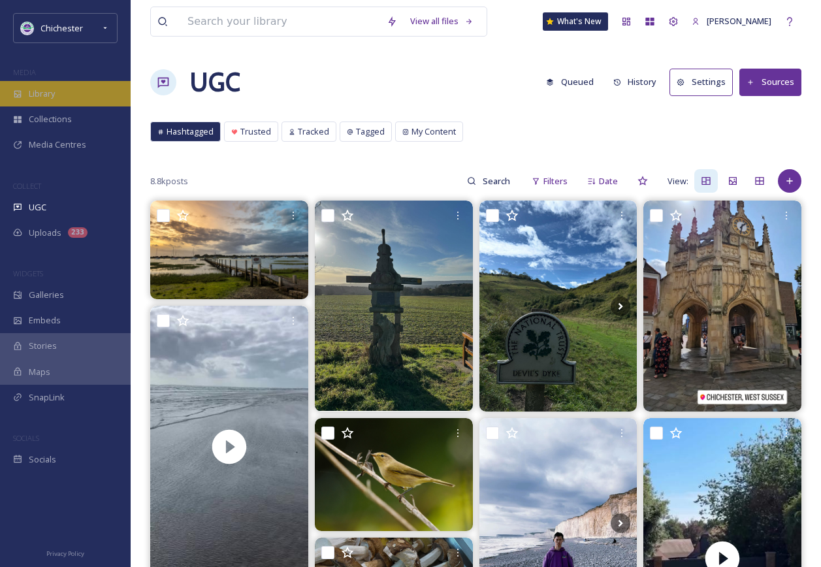
click at [93, 82] on div "Library" at bounding box center [65, 93] width 131 height 25
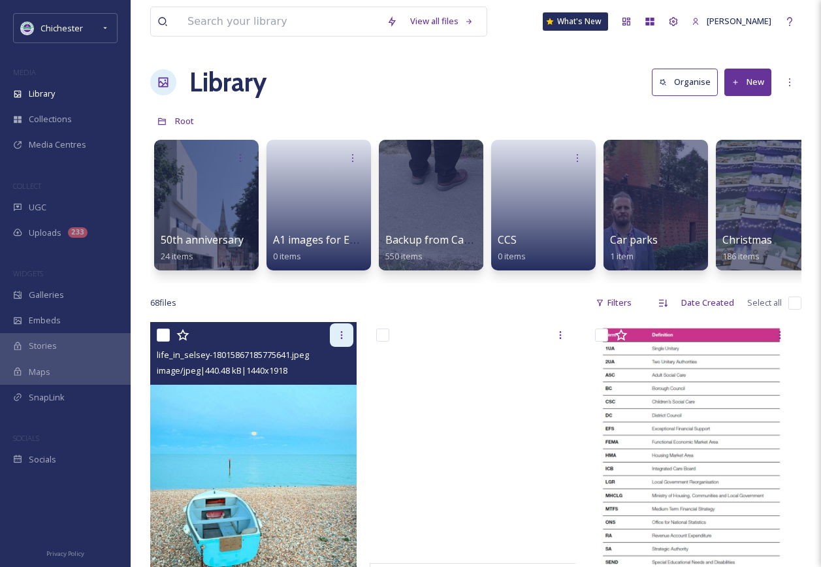
click at [334, 347] on div at bounding box center [342, 335] width 24 height 24
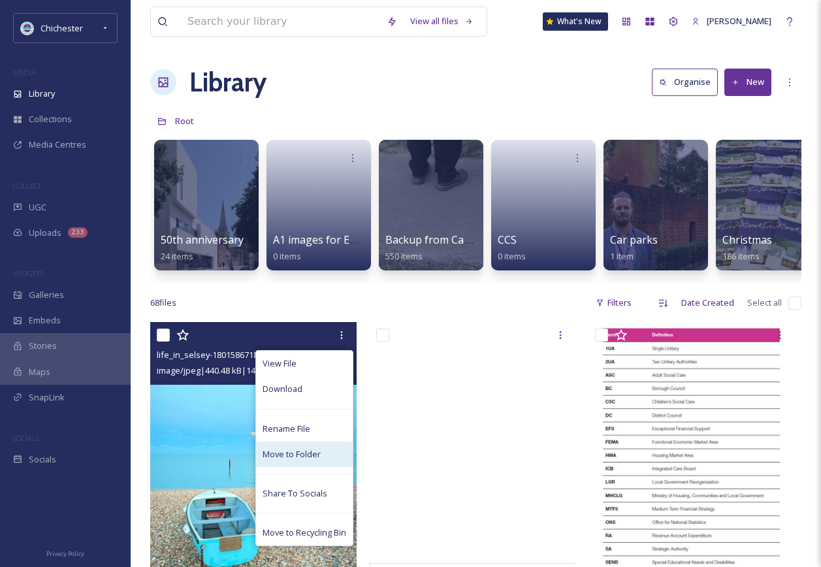
click at [268, 461] on span "Move to Folder" at bounding box center [292, 454] width 58 height 12
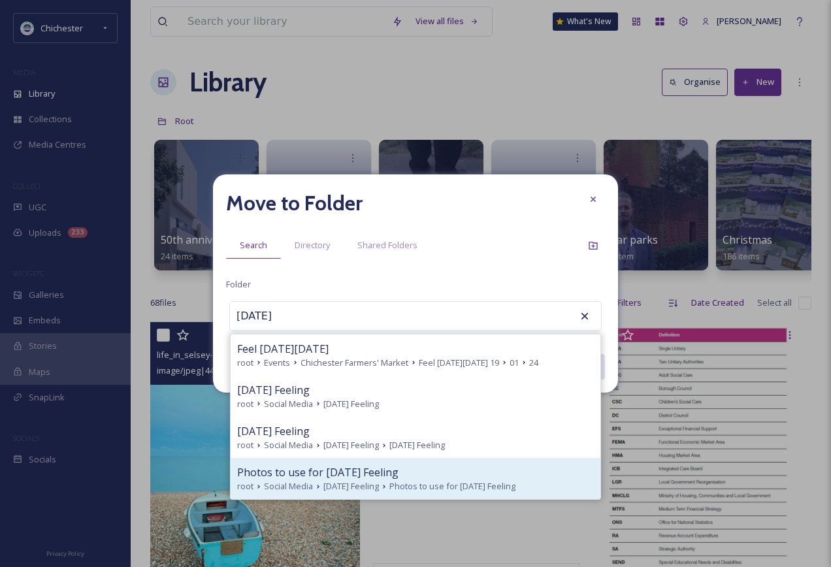
click at [334, 485] on span "[DATE] Feeling" at bounding box center [351, 486] width 56 height 12
type input "Photos to use for [DATE] Feeling"
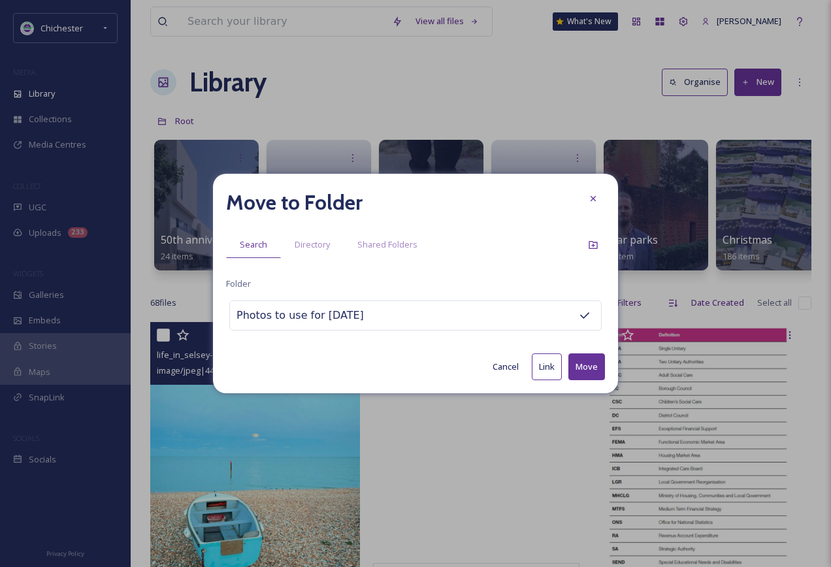
click at [576, 367] on button "Move" at bounding box center [586, 366] width 37 height 27
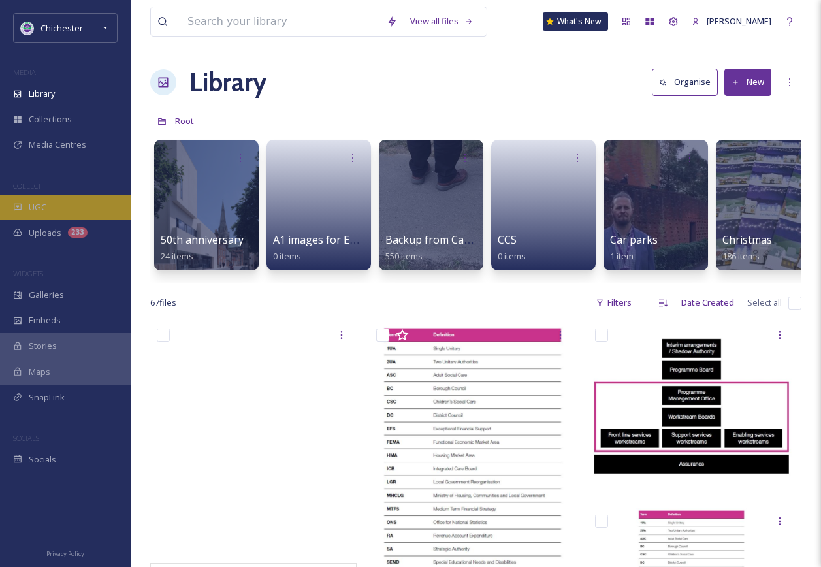
click at [62, 208] on div "UGC" at bounding box center [65, 207] width 131 height 25
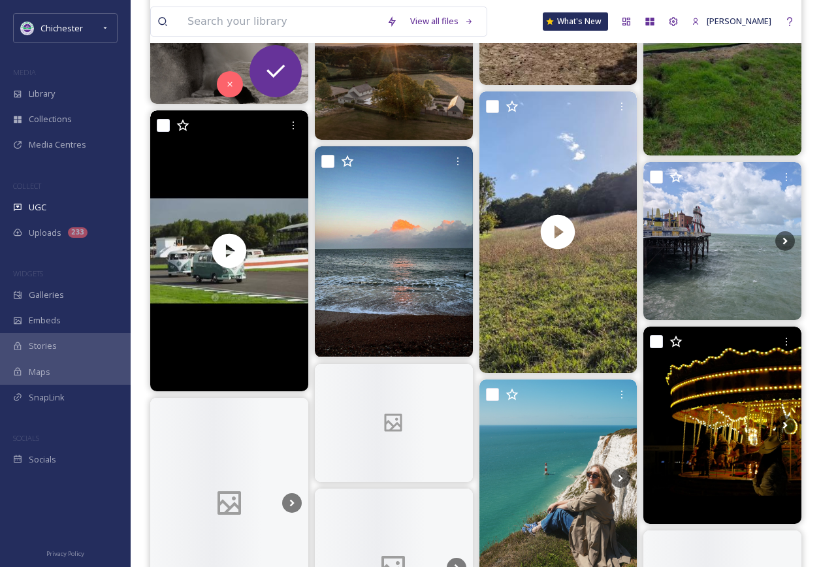
scroll to position [915, 0]
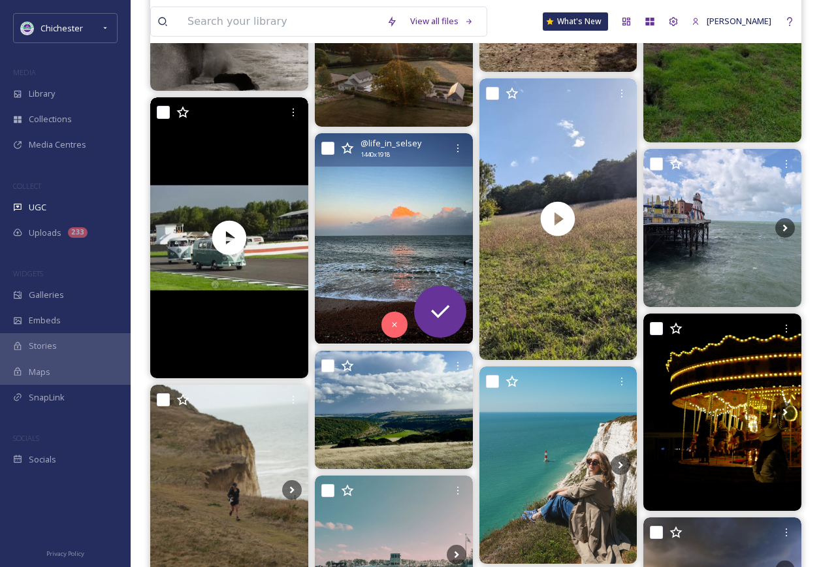
click at [407, 195] on img at bounding box center [394, 238] width 158 height 210
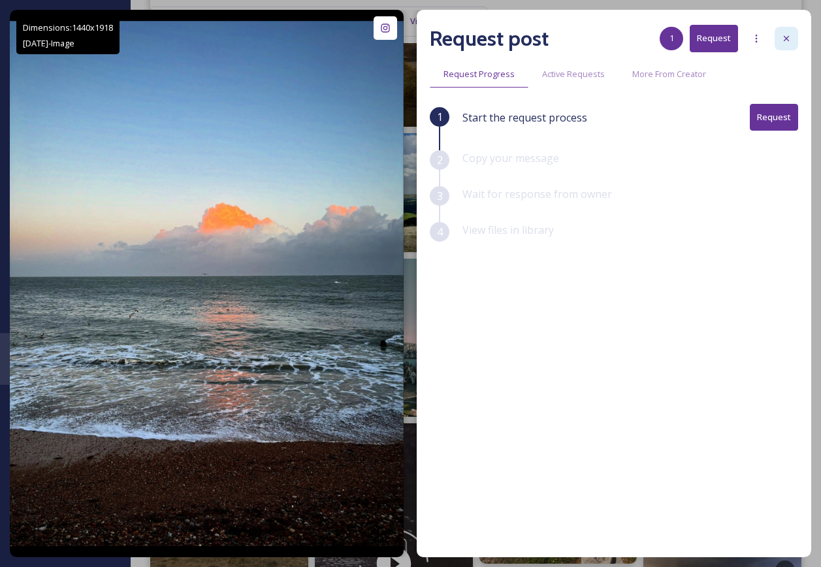
click at [781, 44] on div at bounding box center [787, 39] width 24 height 24
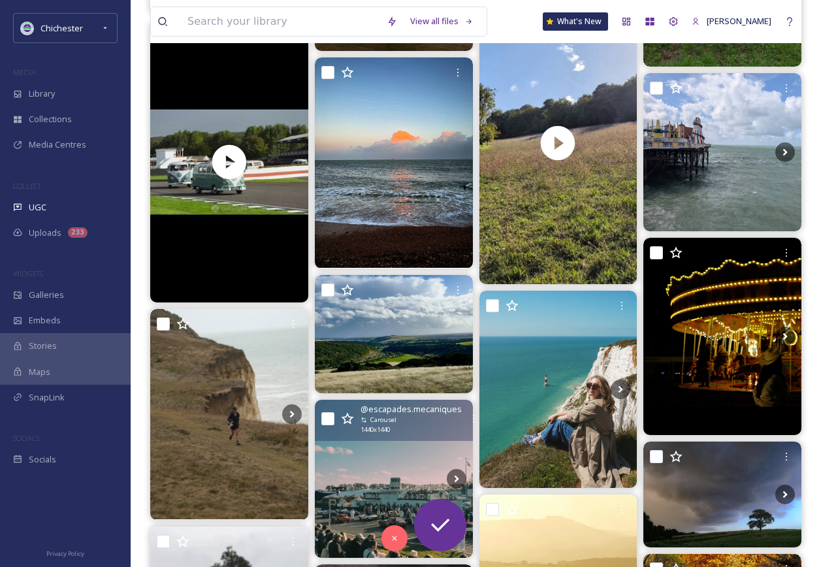
scroll to position [1176, 0]
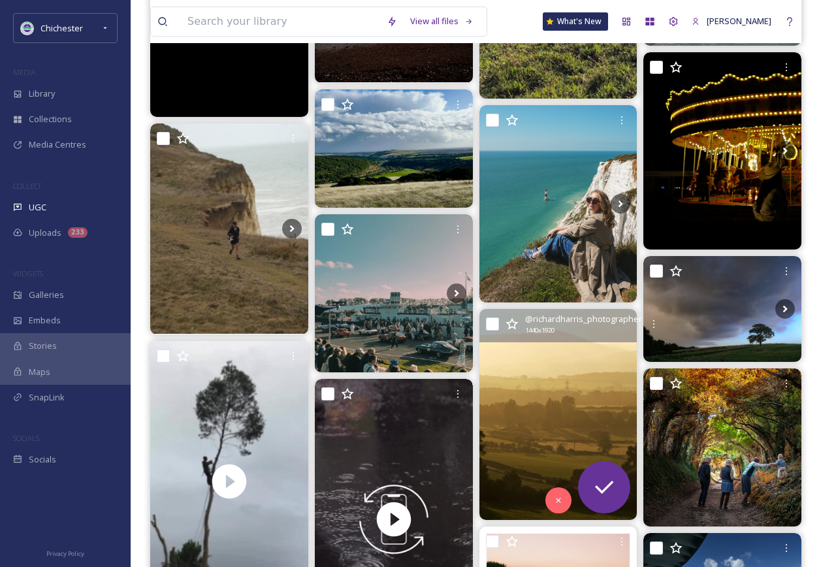
click at [574, 421] on img at bounding box center [559, 414] width 158 height 210
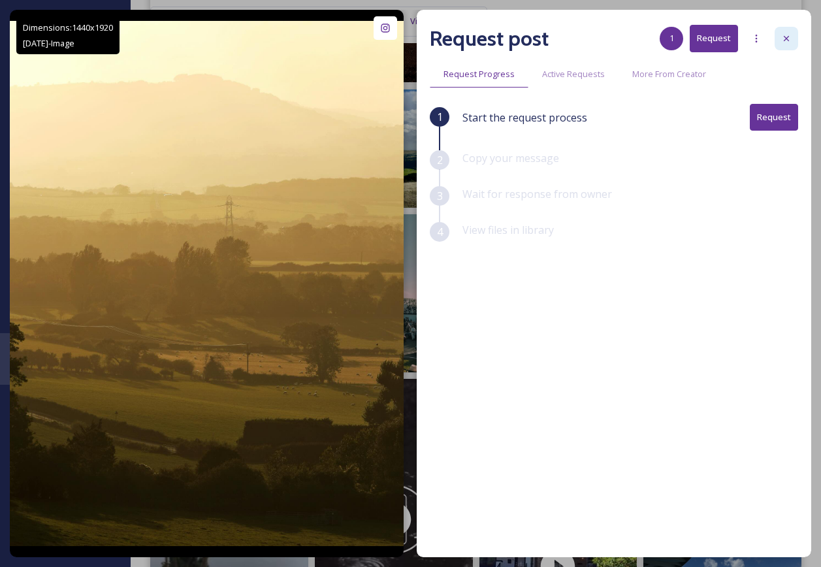
click at [785, 27] on div at bounding box center [787, 39] width 24 height 24
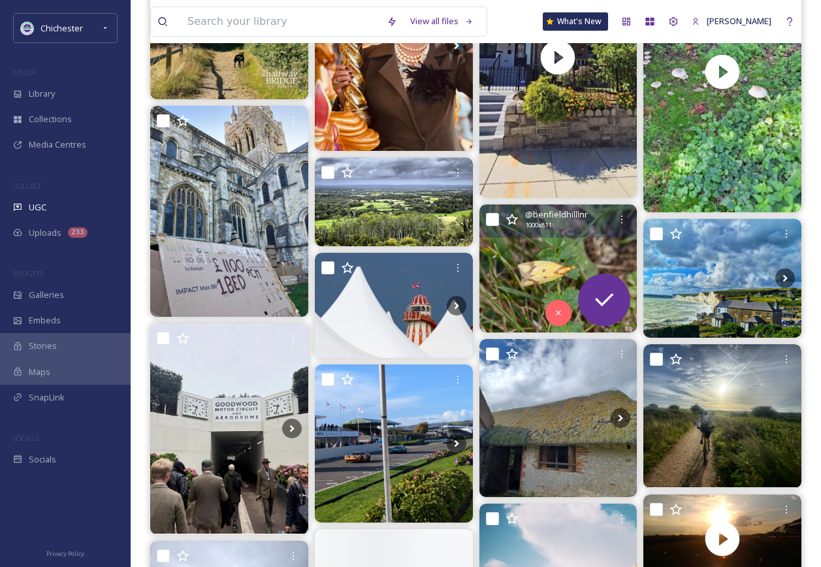
scroll to position [1956, 0]
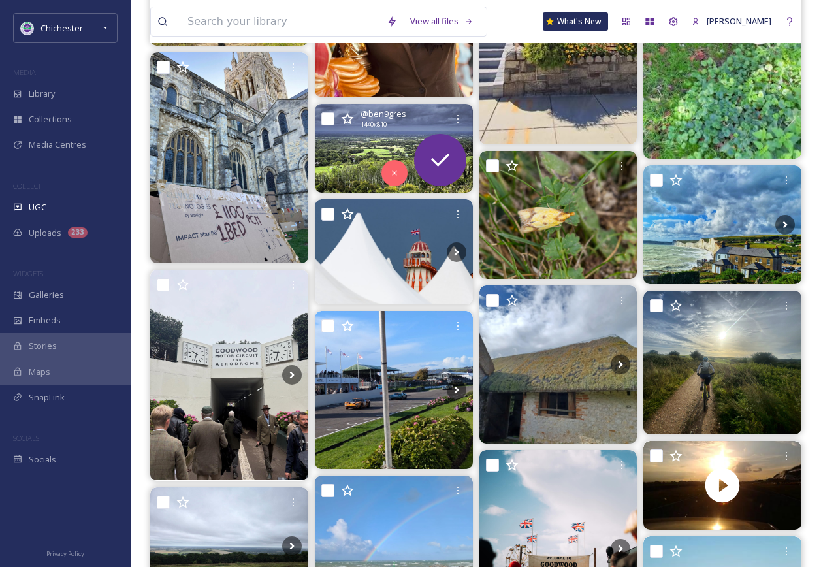
click at [360, 148] on img at bounding box center [394, 148] width 158 height 89
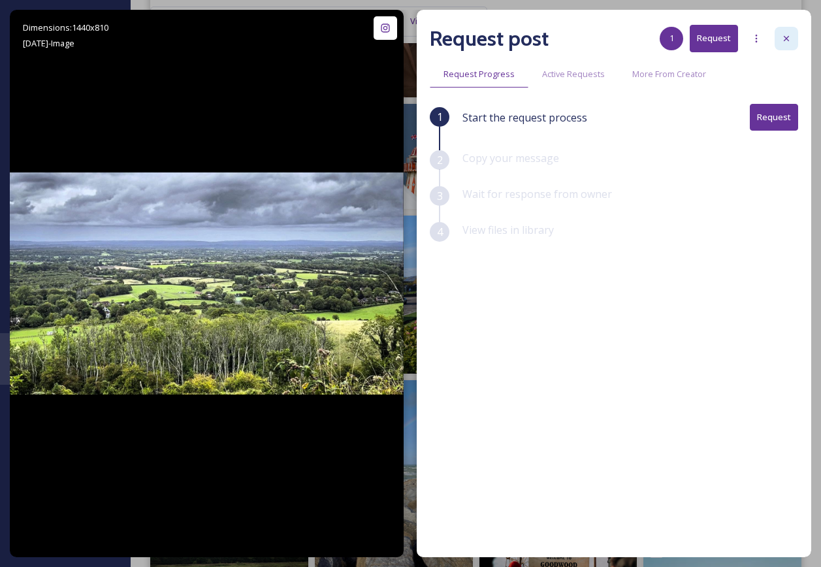
click at [778, 35] on div at bounding box center [787, 39] width 24 height 24
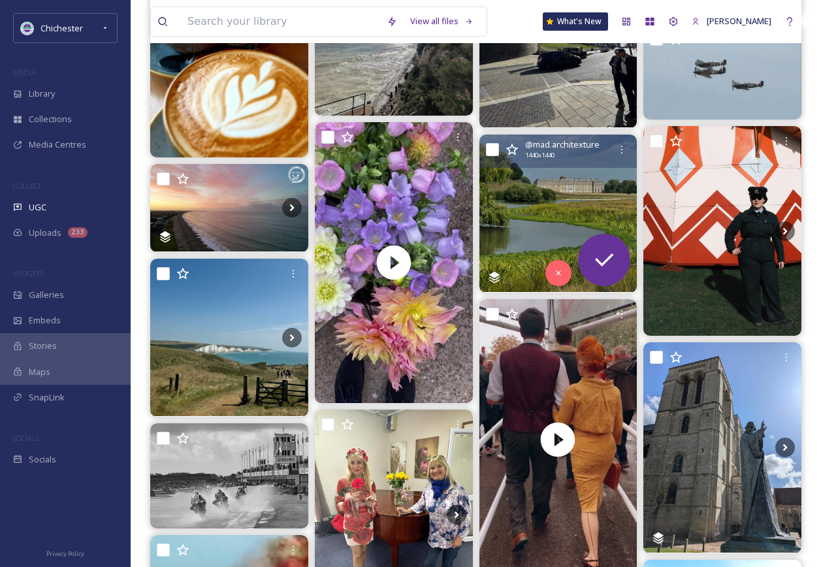
scroll to position [3132, 0]
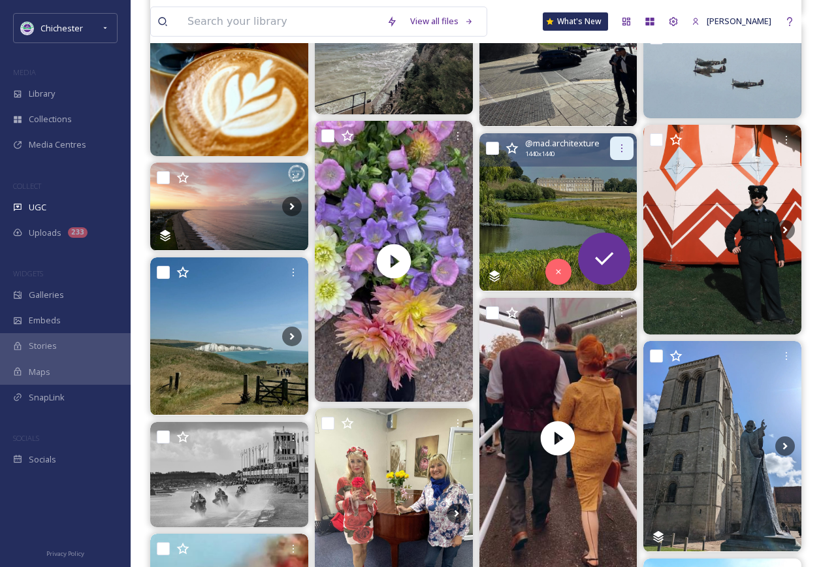
click at [614, 146] on div at bounding box center [622, 149] width 24 height 24
